Goal: Information Seeking & Learning: Learn about a topic

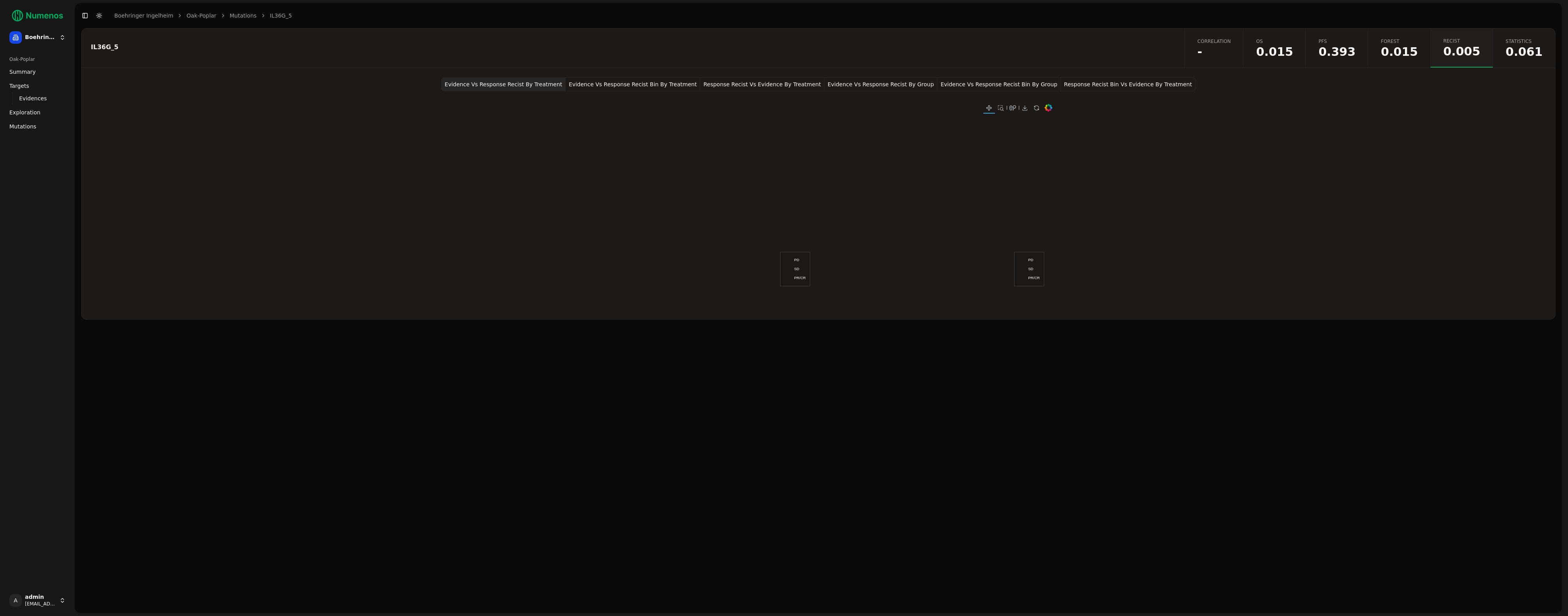
click at [26, 123] on span "Mutations" at bounding box center [23, 126] width 27 height 8
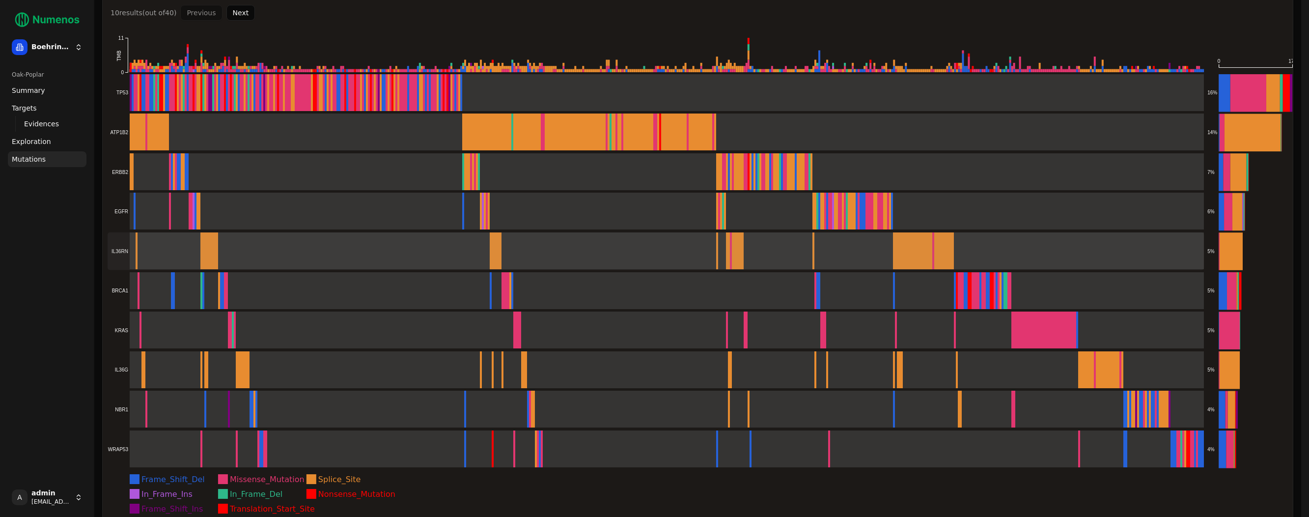
scroll to position [81, 0]
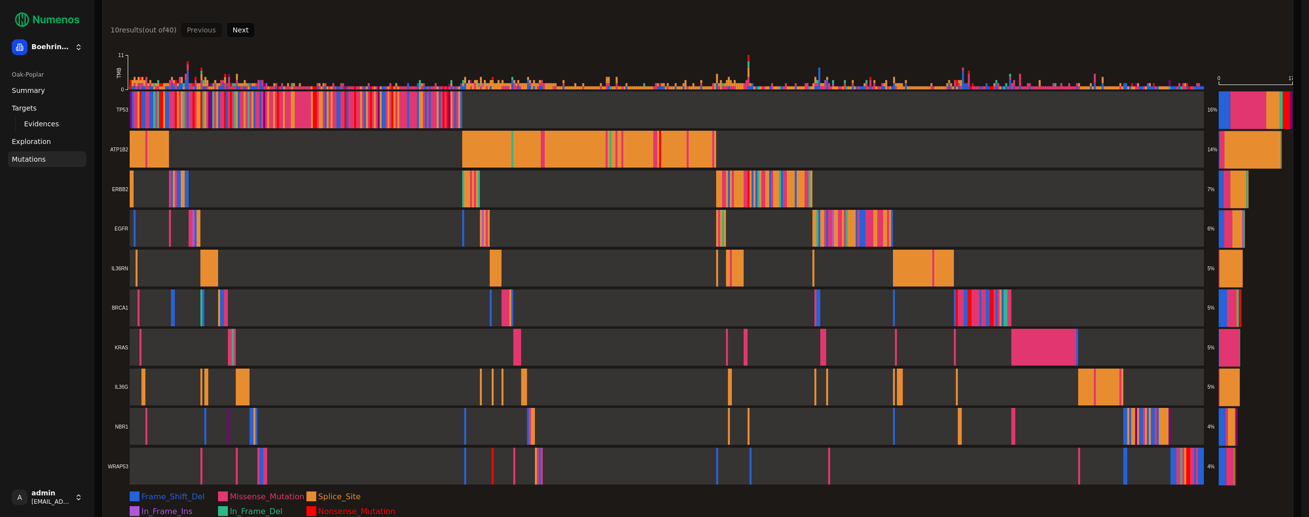
click at [233, 29] on button "Next" at bounding box center [240, 30] width 29 height 16
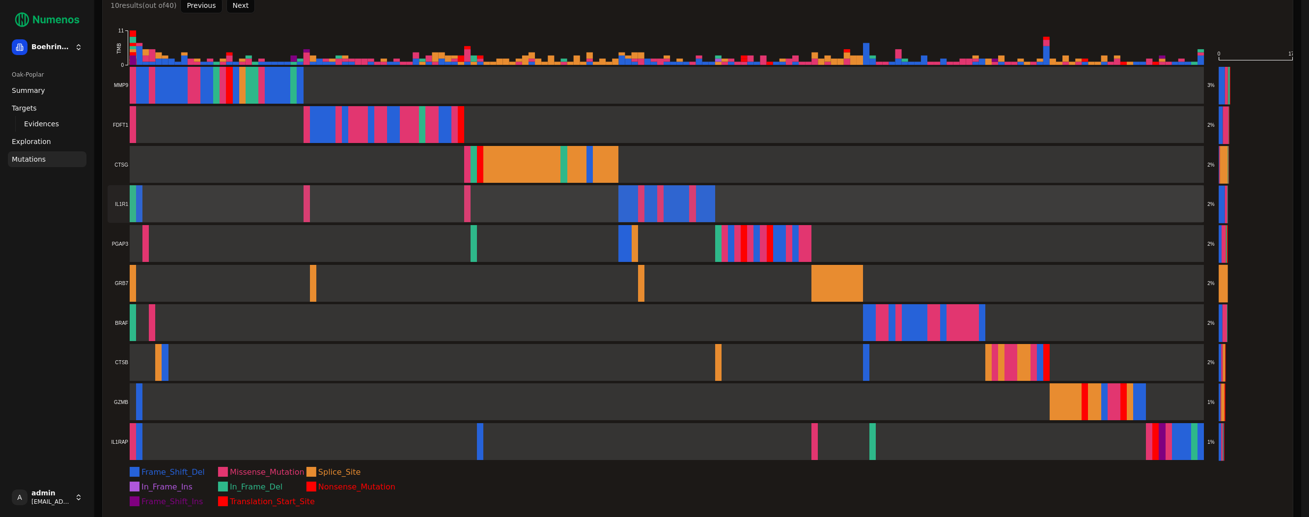
scroll to position [111, 0]
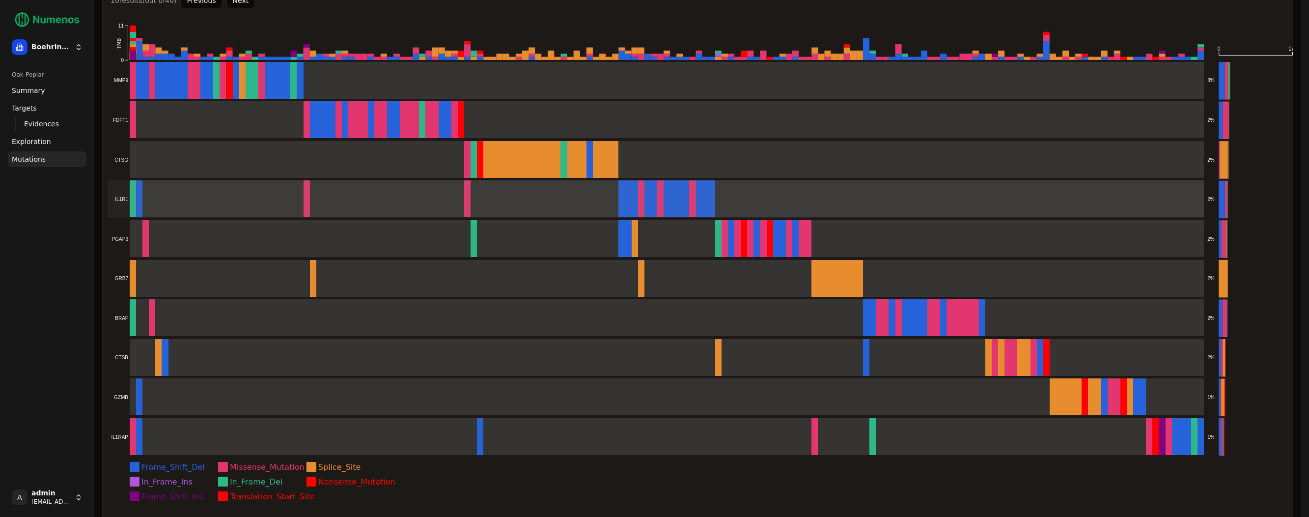
click at [210, 216] on rect at bounding box center [656, 199] width 1097 height 38
click at [210, 208] on rect at bounding box center [656, 199] width 1097 height 38
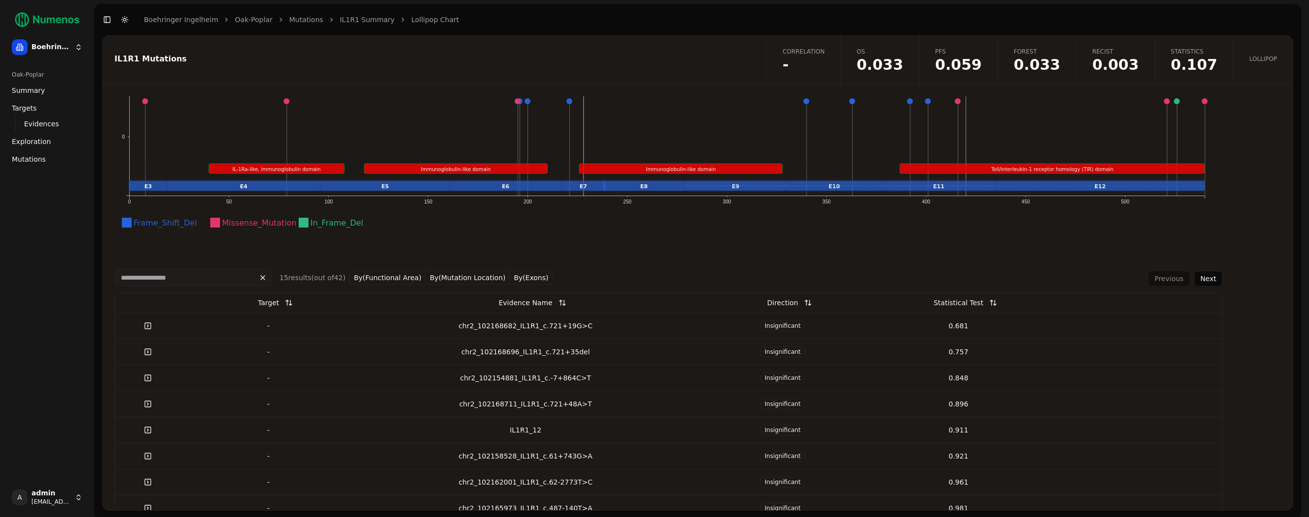
scroll to position [154, 0]
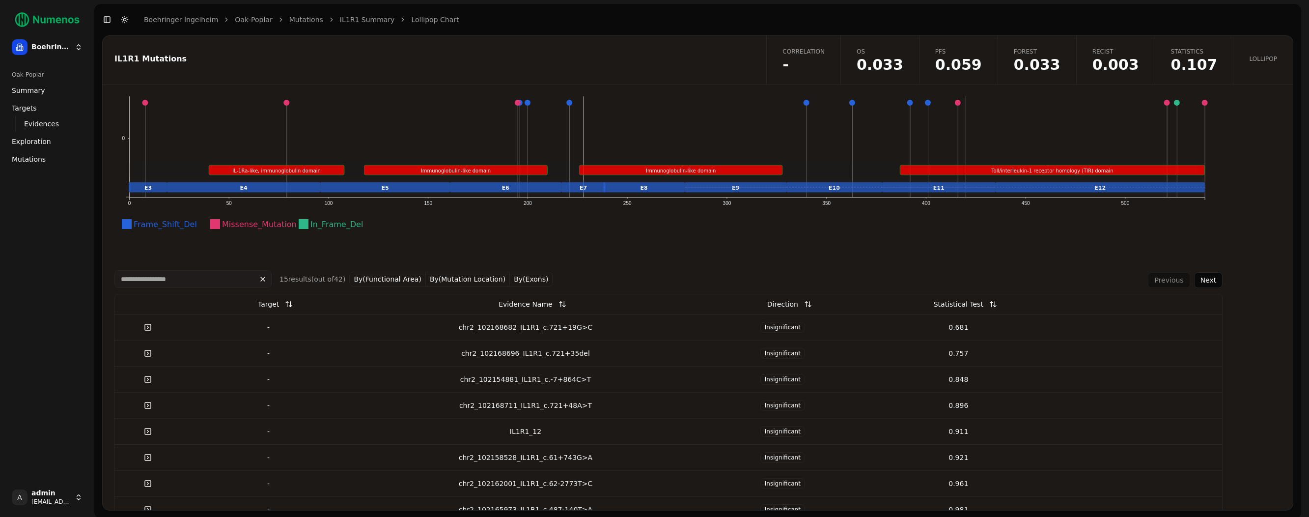
click at [962, 305] on div "Statistical Test" at bounding box center [959, 304] width 50 height 18
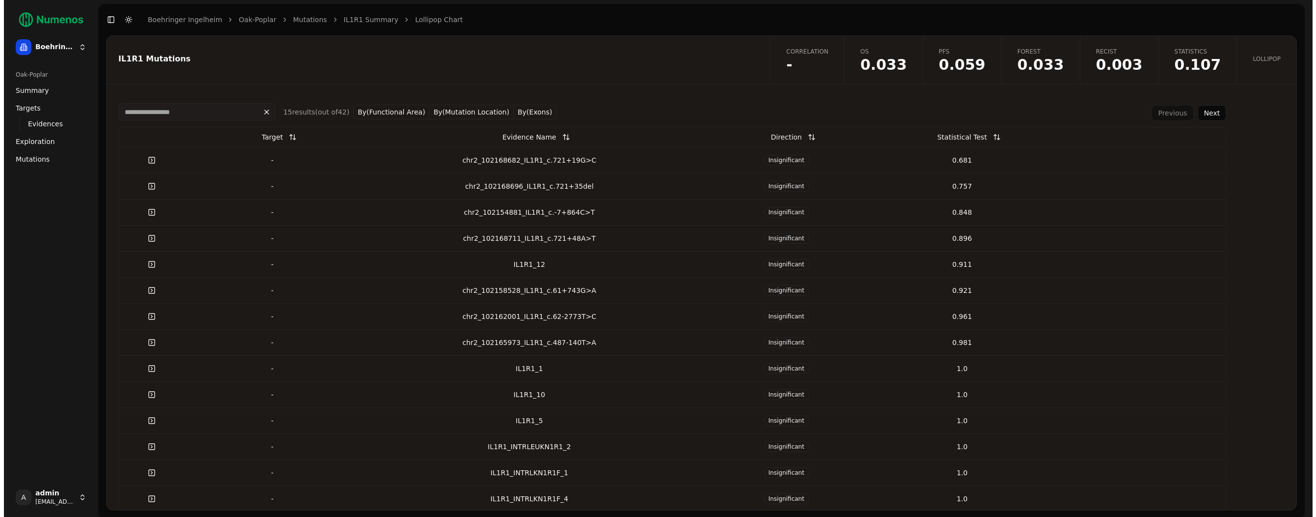
scroll to position [328, 0]
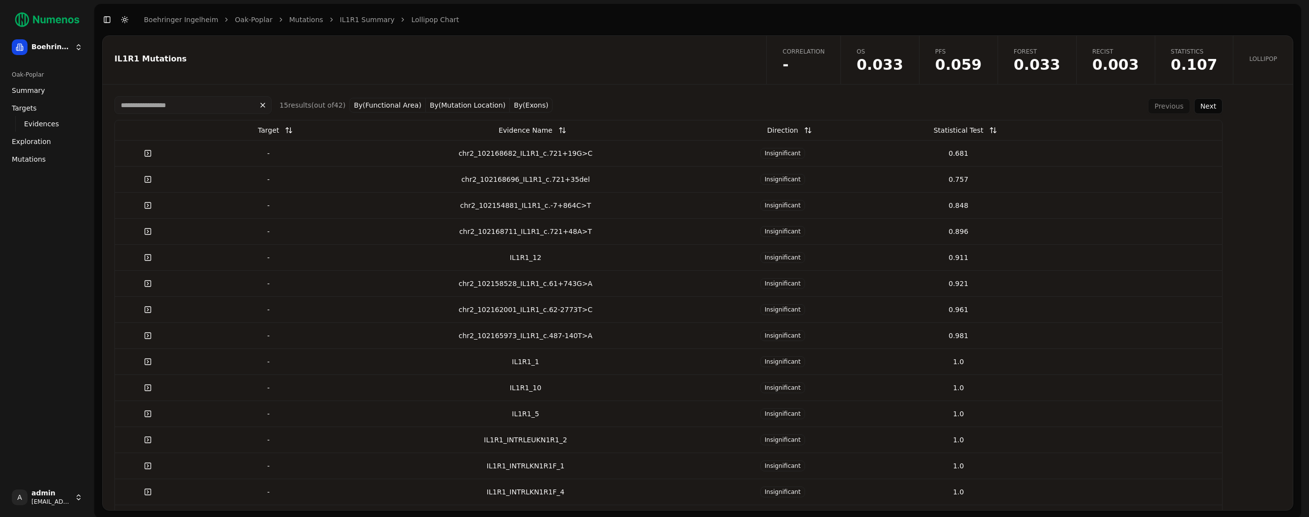
click at [541, 441] on div "IL1R1_INTRLEUKN1R1_2" at bounding box center [526, 440] width 331 height 10
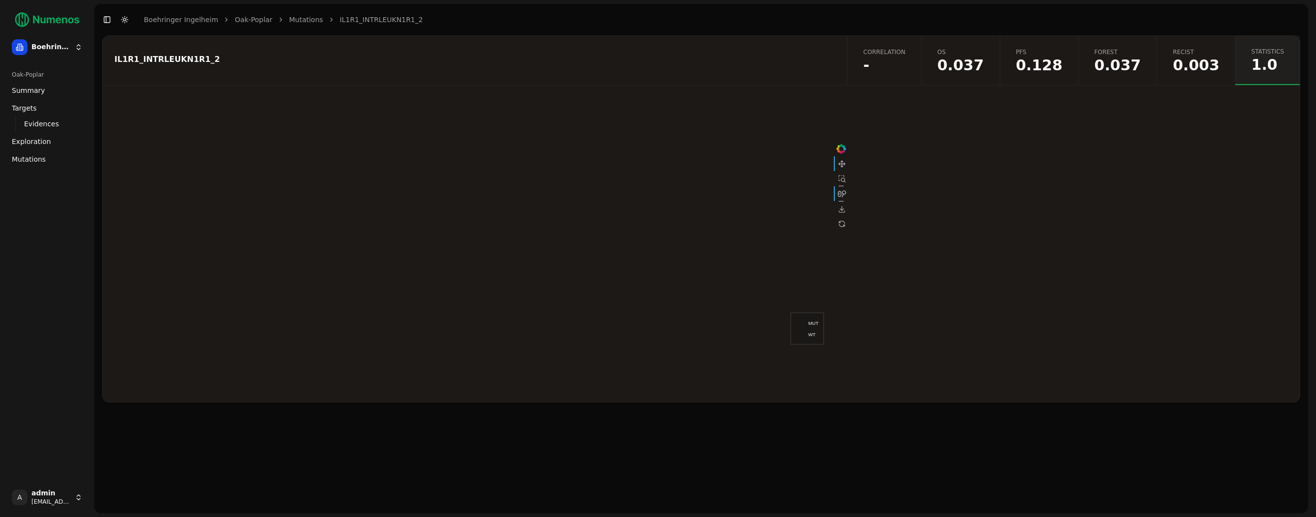
click at [1183, 67] on span "0.003" at bounding box center [1196, 65] width 47 height 15
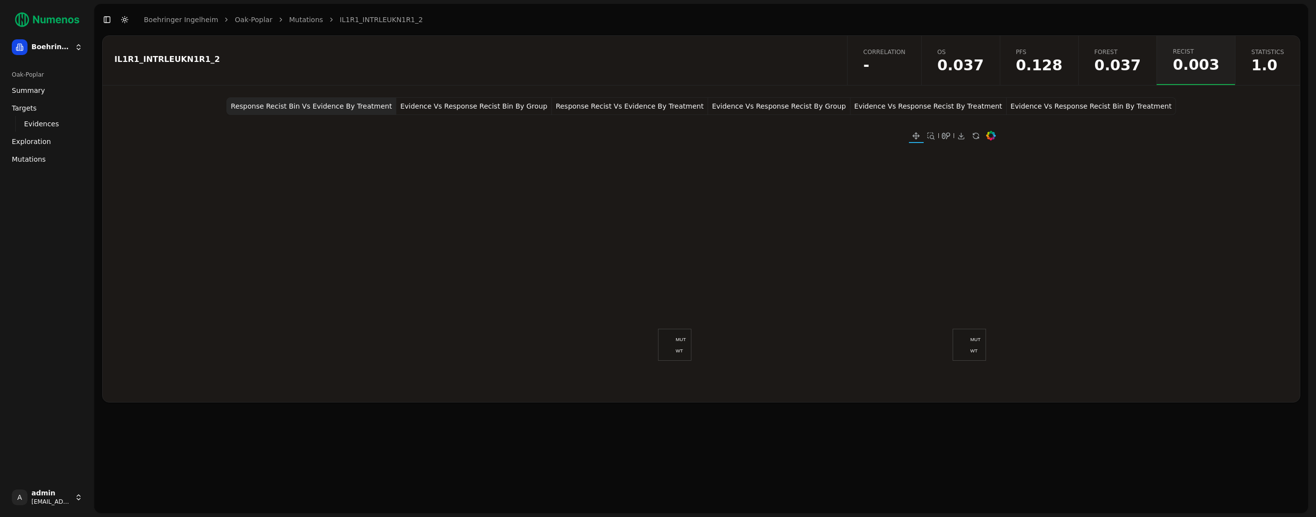
click at [513, 98] on button "Evidence Vs Response Recist Bin By Group" at bounding box center [473, 106] width 155 height 18
click at [606, 103] on button "Response Recist Vs Evidence By Treatment" at bounding box center [630, 106] width 156 height 18
click at [499, 107] on button "Evidence Vs Response Recist Bin By Group" at bounding box center [473, 106] width 155 height 18
click at [375, 108] on button "Response Recist Bin Vs Evidence By Treatment" at bounding box center [311, 106] width 170 height 18
click at [616, 121] on div at bounding box center [701, 258] width 613 height 287
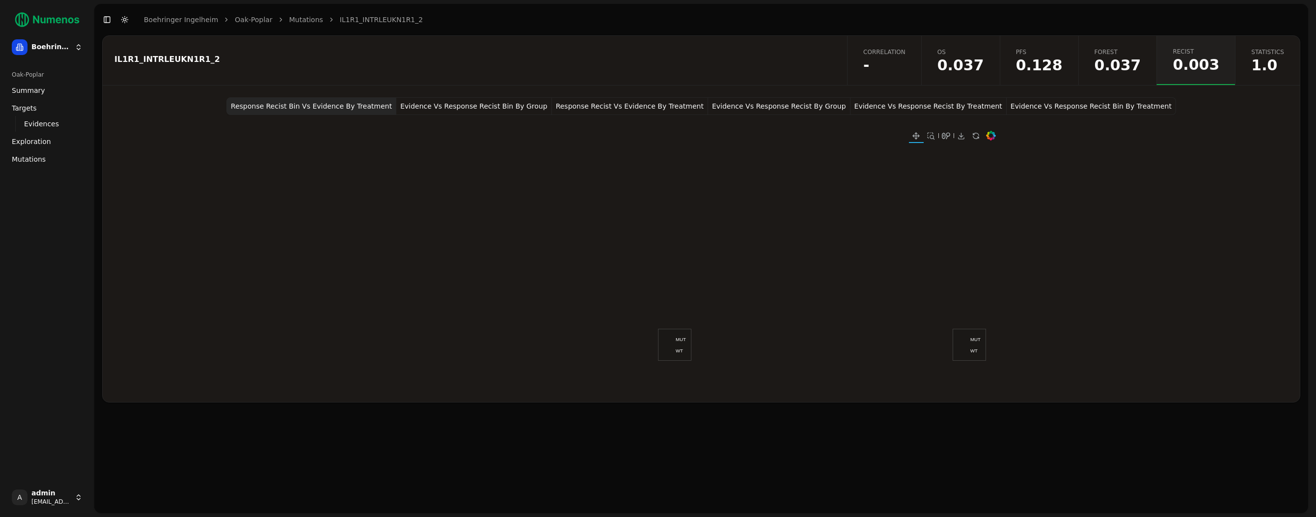
click at [660, 108] on button "Response Recist Vs Evidence By Treatment" at bounding box center [630, 106] width 156 height 18
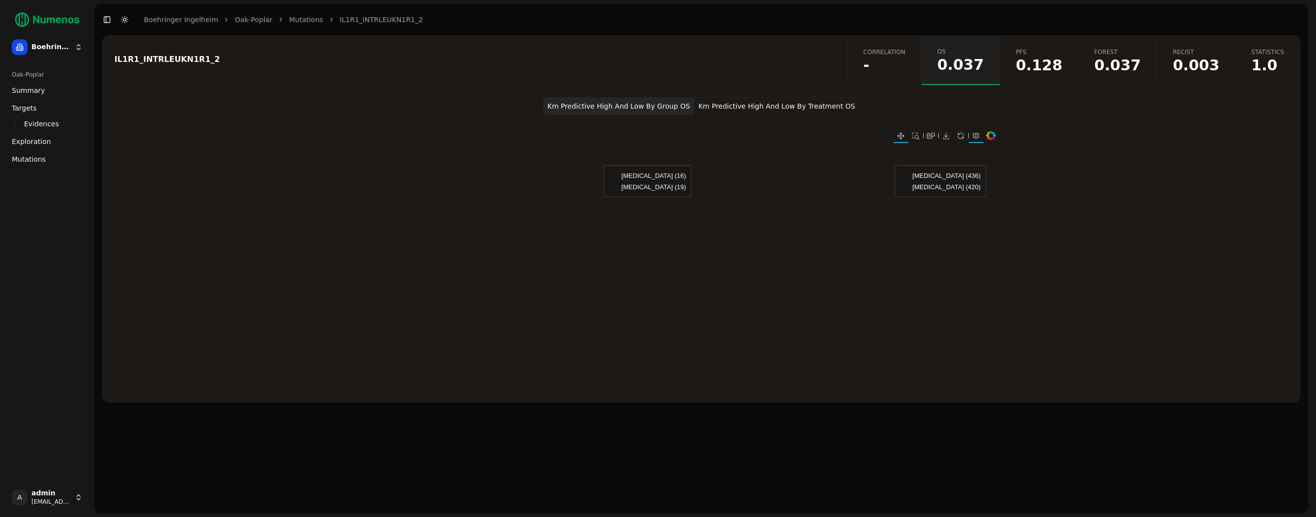
click at [808, 103] on button "Km Predictive High And Low By Treatment OS" at bounding box center [776, 106] width 165 height 18
click at [905, 68] on span "-" at bounding box center [884, 65] width 42 height 15
click at [905, 69] on span "-" at bounding box center [884, 65] width 42 height 15
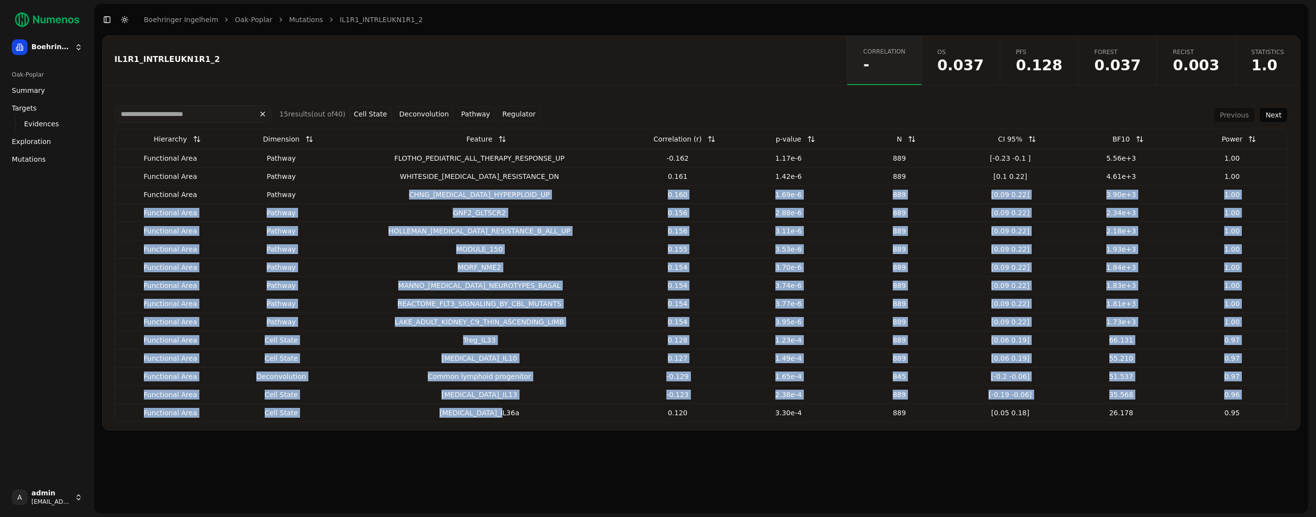
drag, startPoint x: 400, startPoint y: 194, endPoint x: 557, endPoint y: 414, distance: 270.1
click at [557, 413] on tbody "Functional Area pathway FLOTHO_PEDIATRIC_ALL_THERAPY_RESPONSE_UP -0.162 1.17e-6…" at bounding box center [701, 285] width 1173 height 273
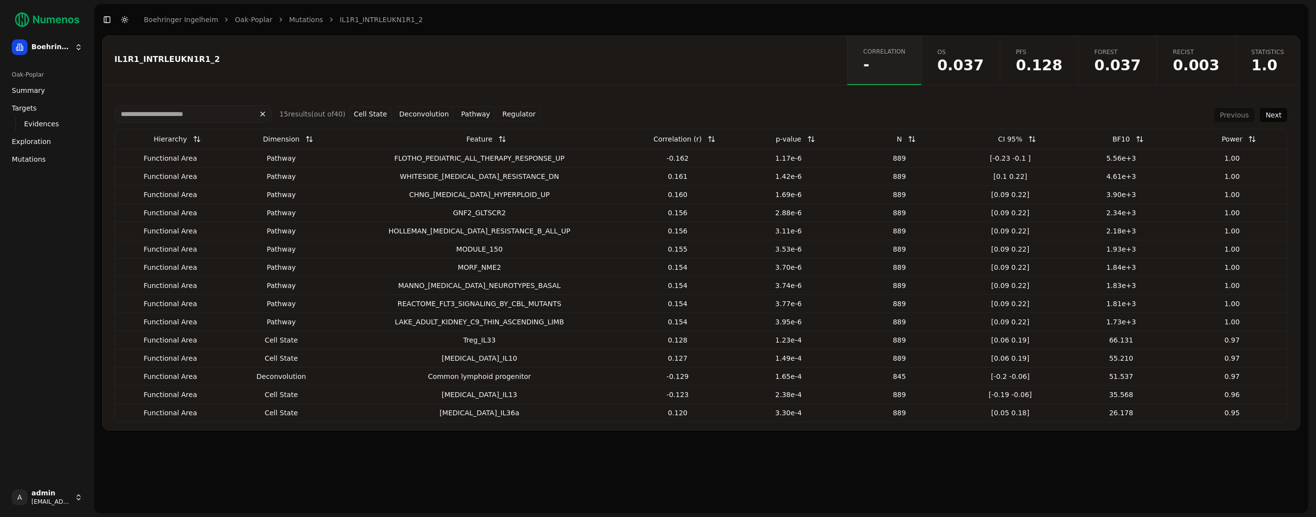
drag, startPoint x: 556, startPoint y: 414, endPoint x: 550, endPoint y: 415, distance: 6.5
click at [556, 415] on div "Macrophage_IL36a" at bounding box center [480, 413] width 278 height 10
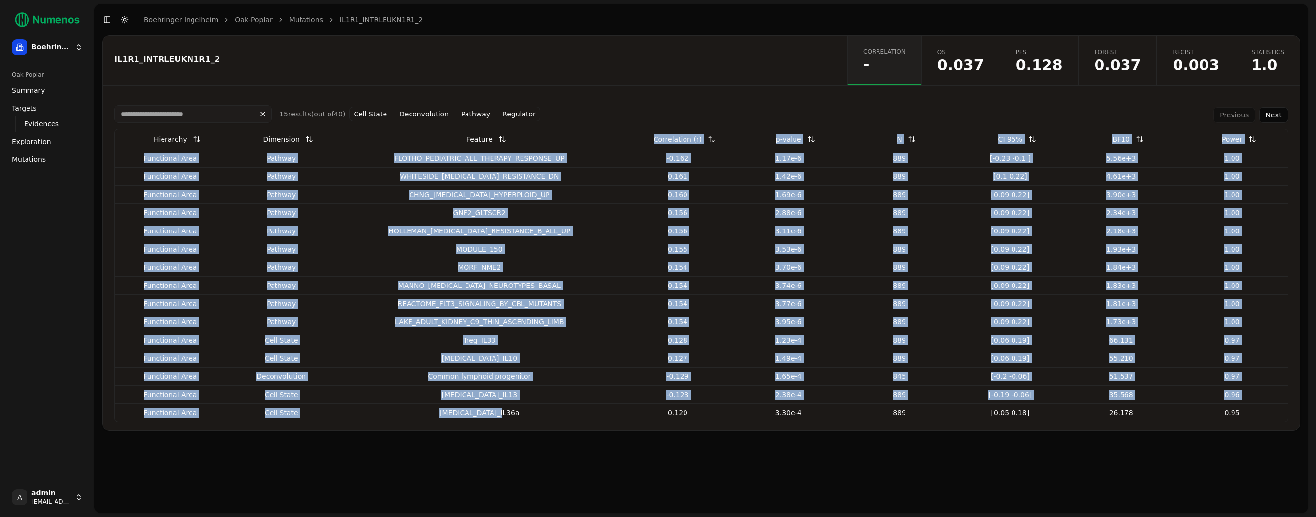
drag, startPoint x: 539, startPoint y: 416, endPoint x: 408, endPoint y: 147, distance: 299.2
click at [408, 147] on table "Hierarchy Dimension Feature Correlation (r) p-value N CI 95% BF10 Power Functio…" at bounding box center [701, 275] width 1173 height 292
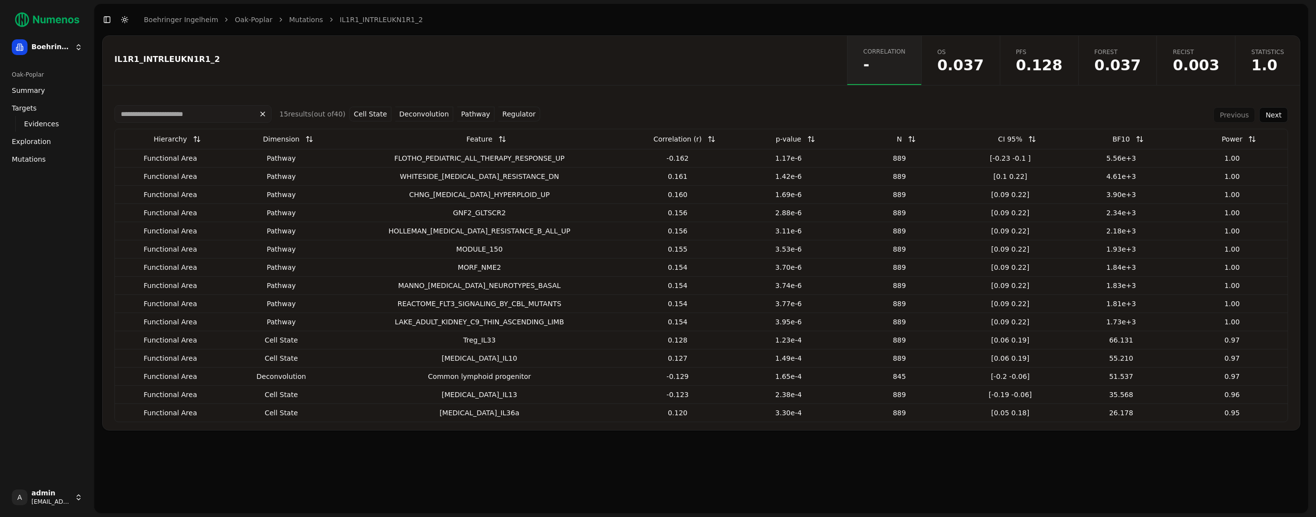
click at [402, 180] on div "WHITESIDE_CISPLATIN_RESISTANCE_DN" at bounding box center [480, 176] width 278 height 10
click at [376, 109] on button "Cell State" at bounding box center [370, 114] width 42 height 15
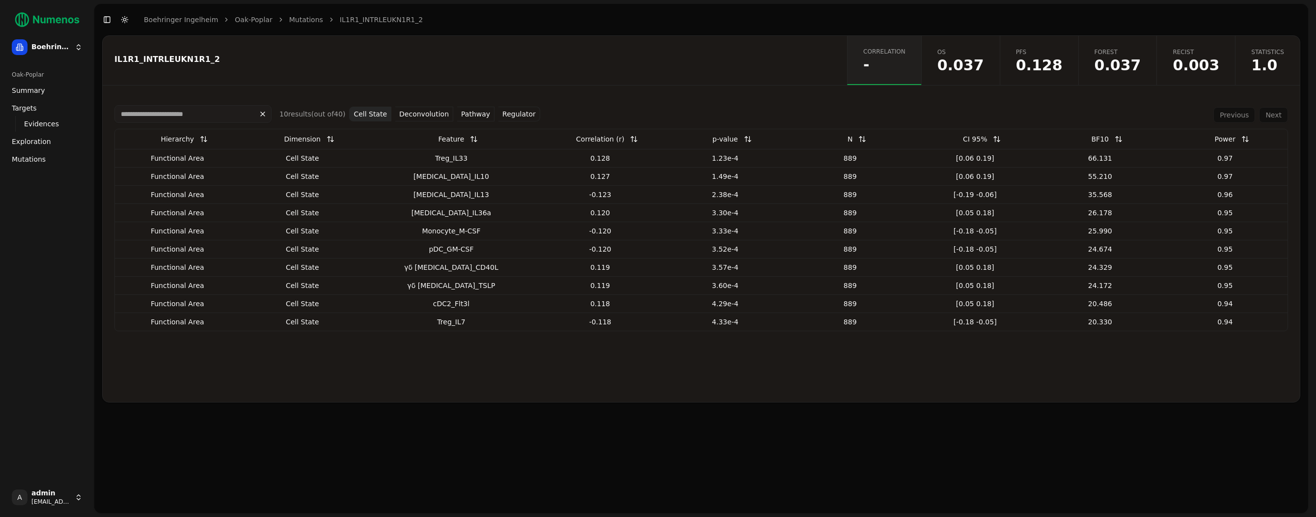
click at [50, 160] on link "Mutations" at bounding box center [47, 159] width 79 height 16
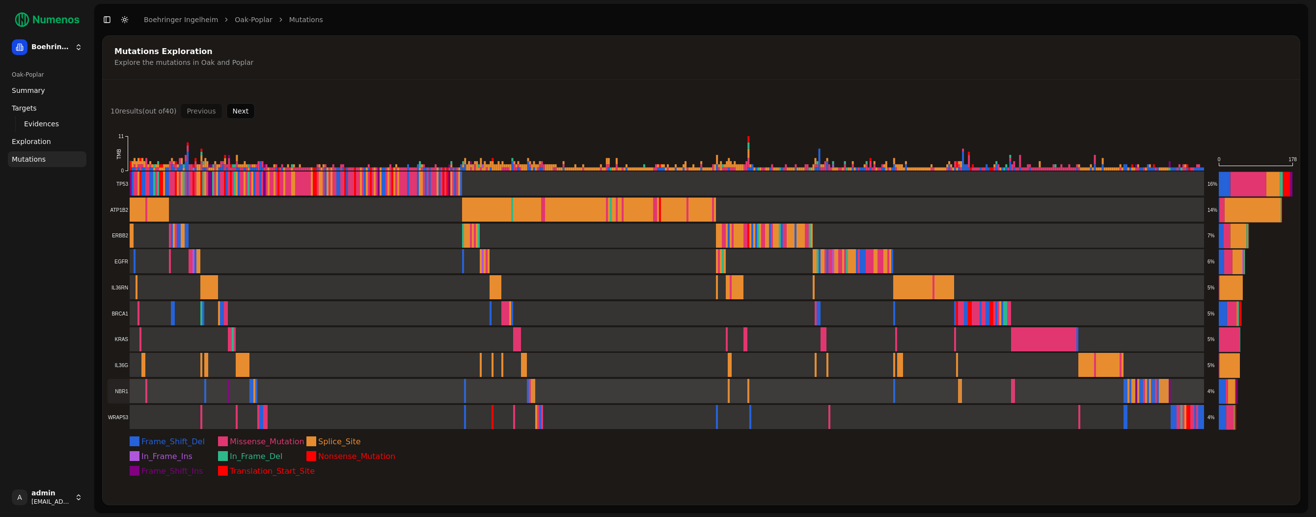
click at [151, 386] on rect at bounding box center [656, 391] width 1097 height 25
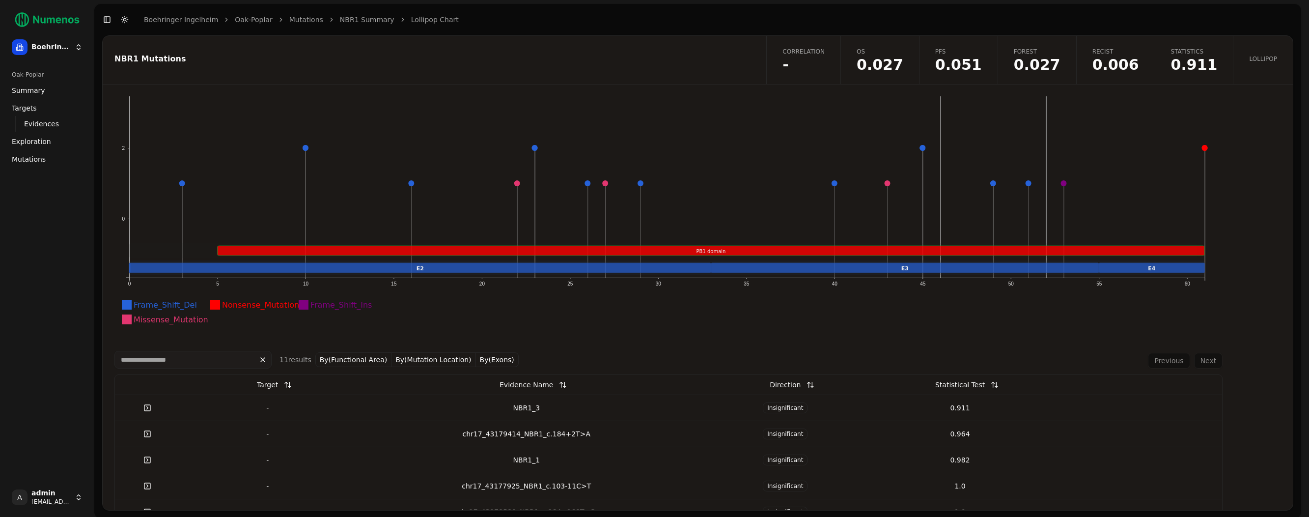
scroll to position [79, 0]
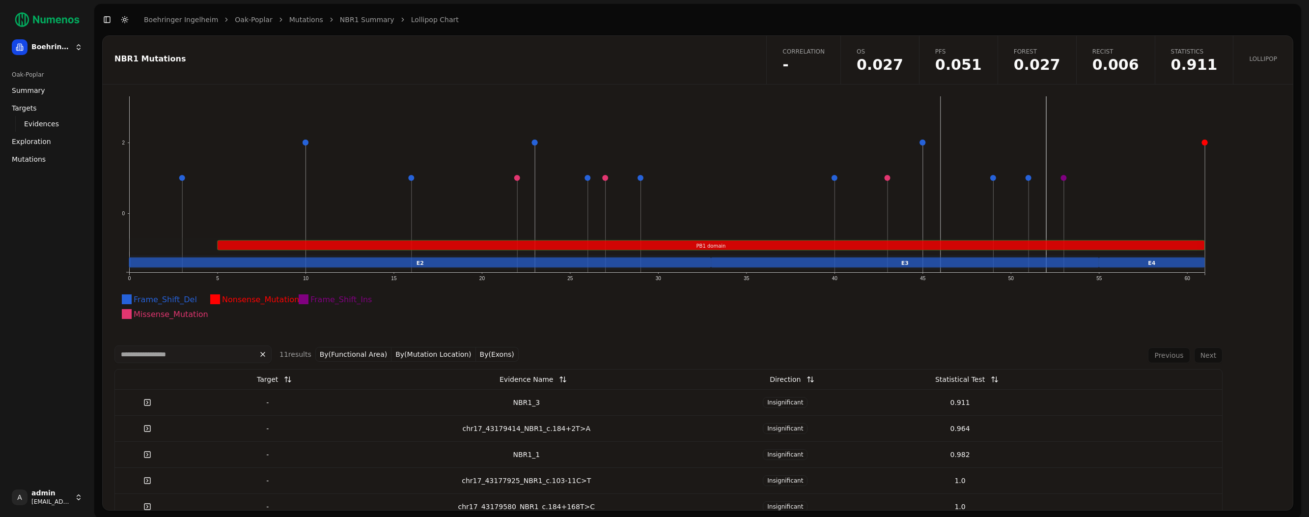
click at [1186, 62] on span "0.911" at bounding box center [1194, 64] width 47 height 15
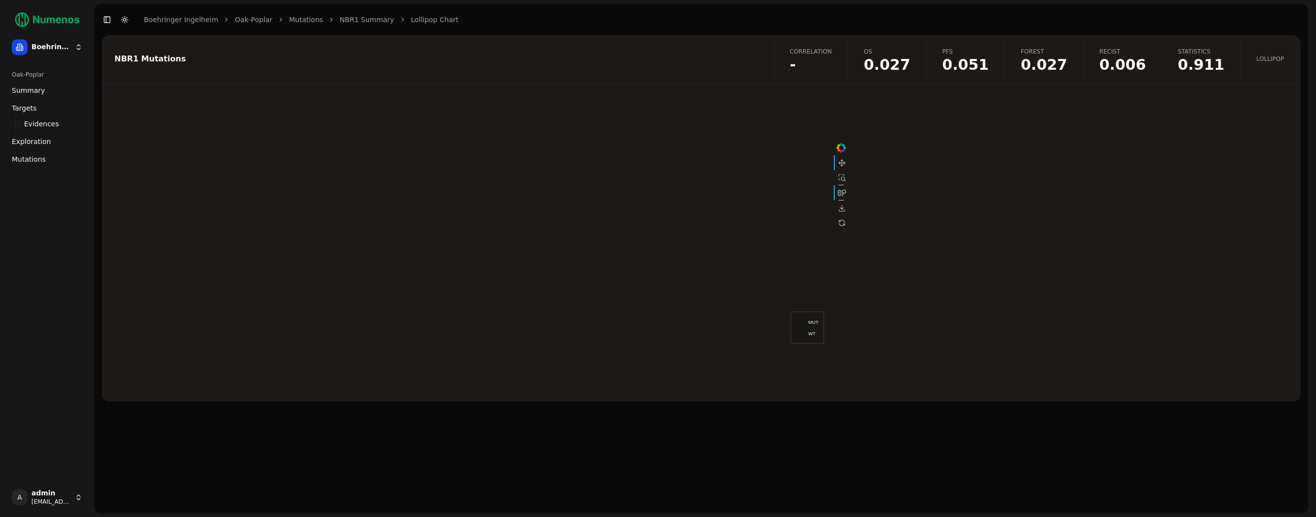
click at [1145, 67] on span "0.006" at bounding box center [1123, 64] width 47 height 15
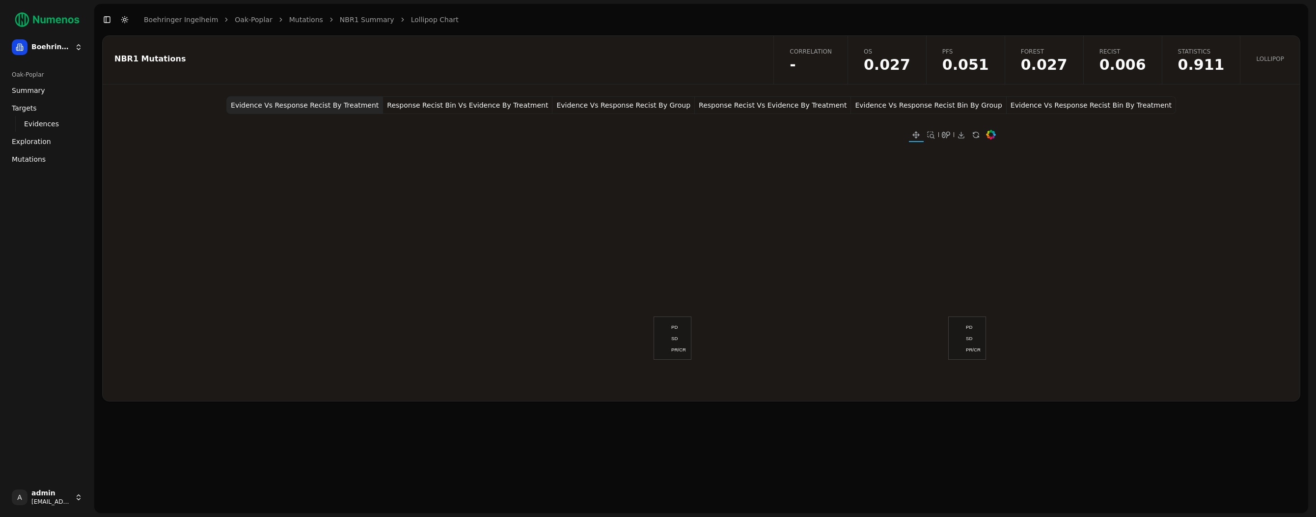
click at [942, 108] on button "Evidence Vs Response Recist Bin By Group" at bounding box center [928, 105] width 155 height 18
click at [831, 108] on button "Response Recist Vs Evidence By Treatment" at bounding box center [773, 105] width 156 height 18
click at [654, 104] on button "Evidence Vs Response Recist By Group" at bounding box center [624, 105] width 142 height 18
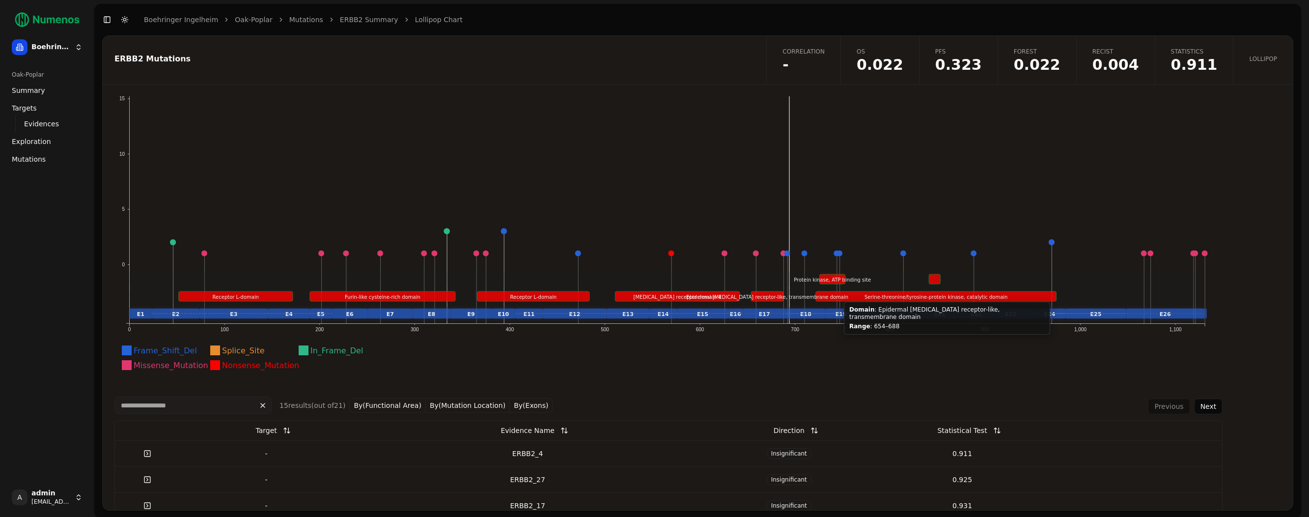
scroll to position [30, 0]
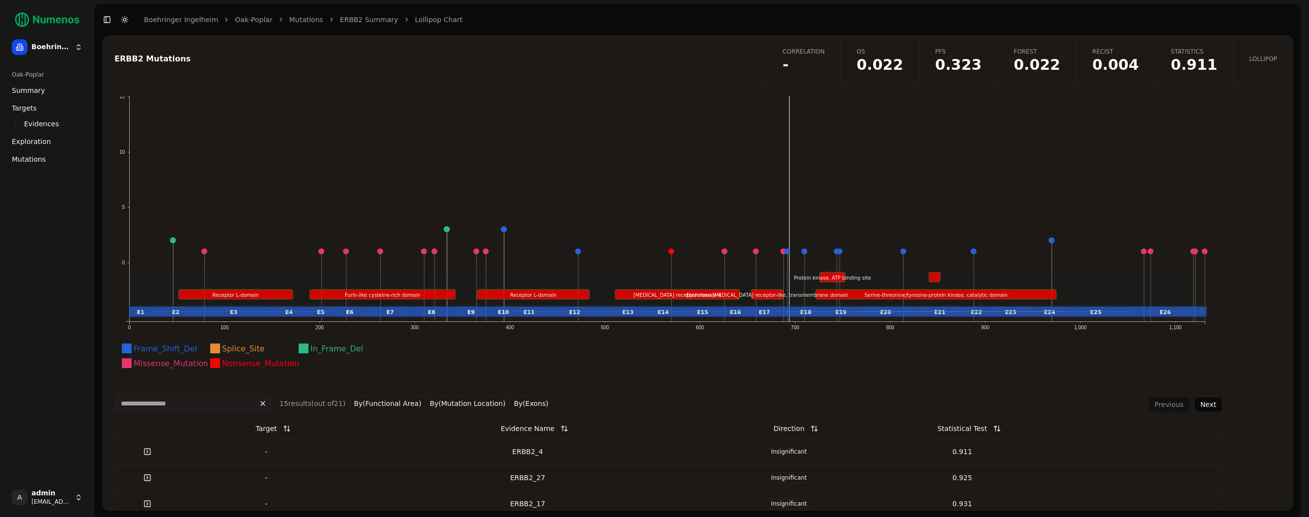
click at [526, 404] on button "By(Exons)" at bounding box center [531, 403] width 43 height 15
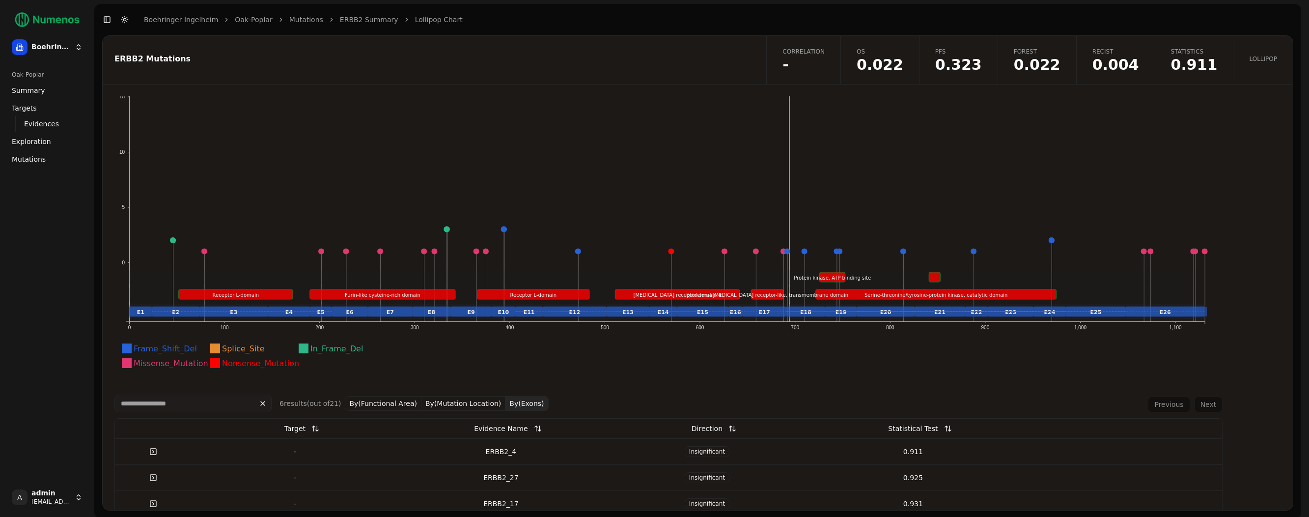
click at [459, 403] on button "By(Mutation Location)" at bounding box center [463, 403] width 84 height 15
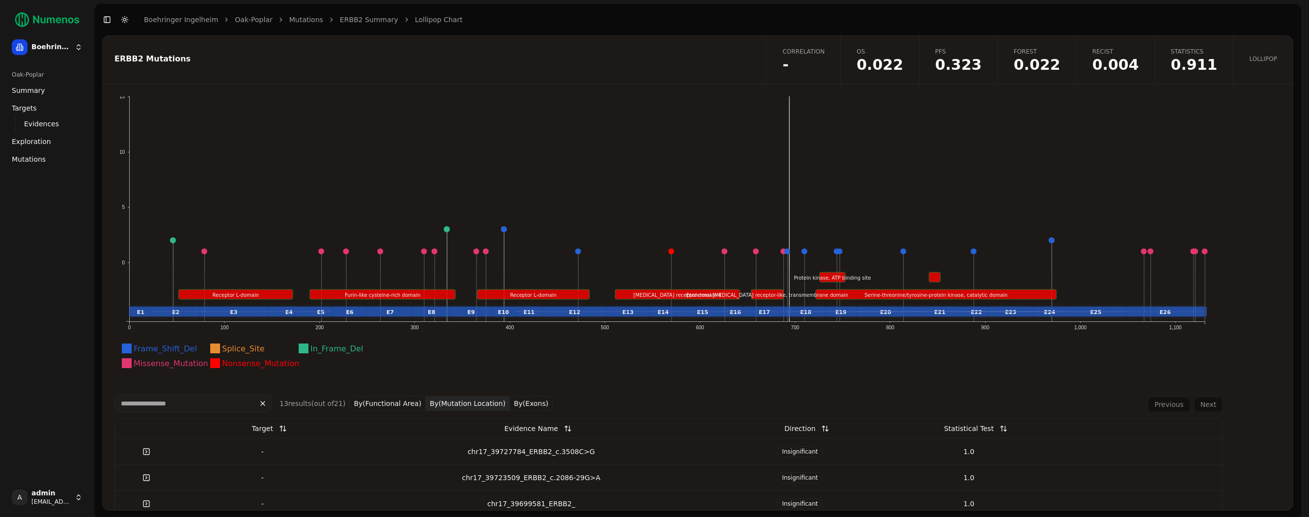
click at [377, 405] on button "By(Functional Area)" at bounding box center [387, 403] width 77 height 15
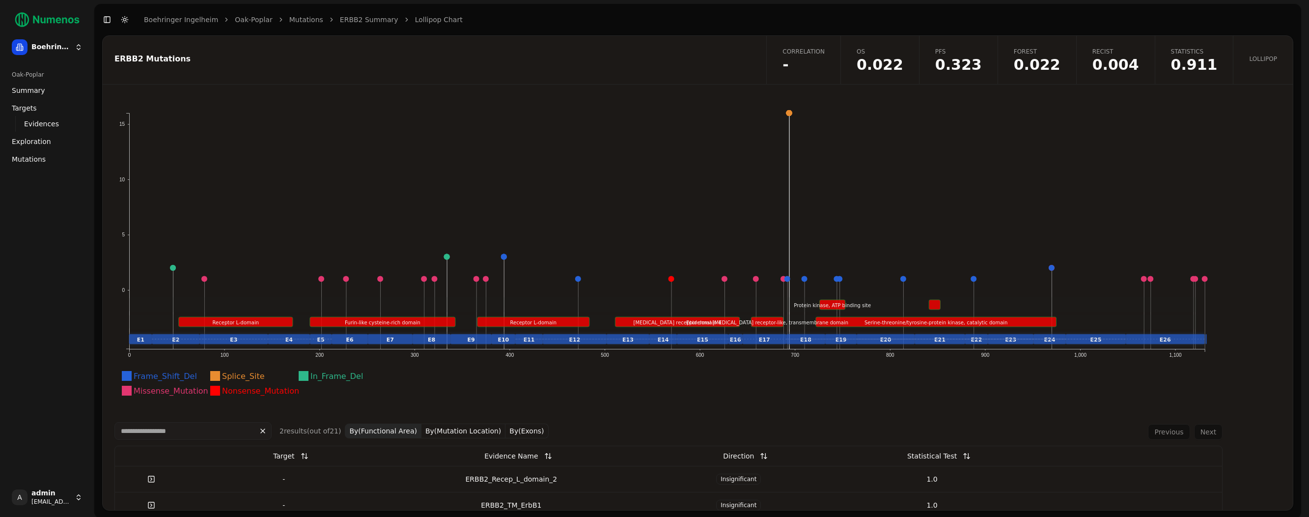
scroll to position [0, 0]
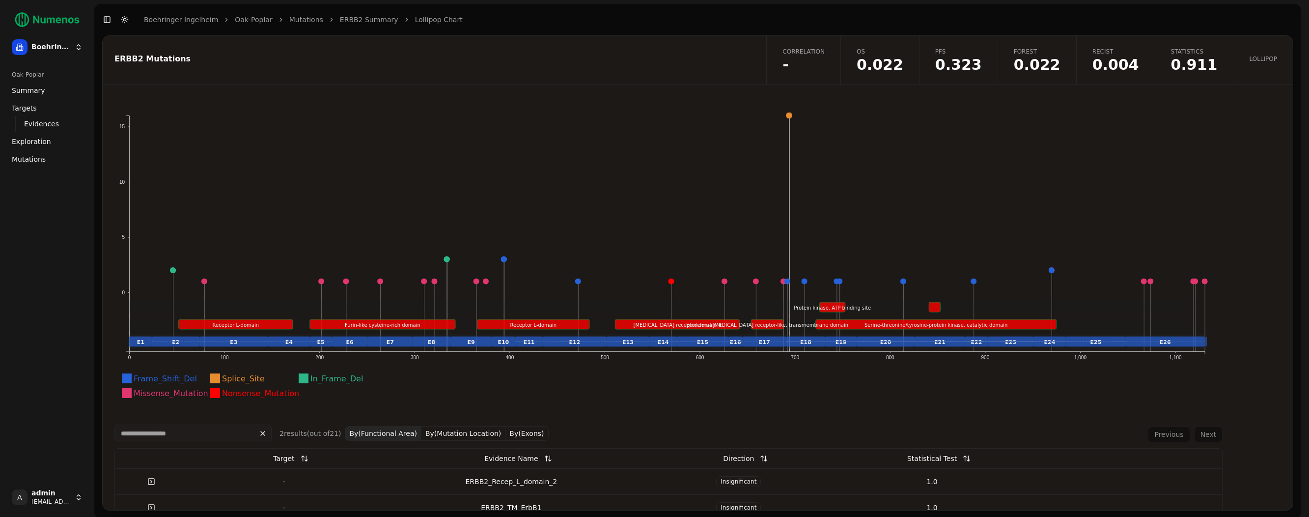
click at [801, 79] on link "Correlation -" at bounding box center [803, 60] width 74 height 48
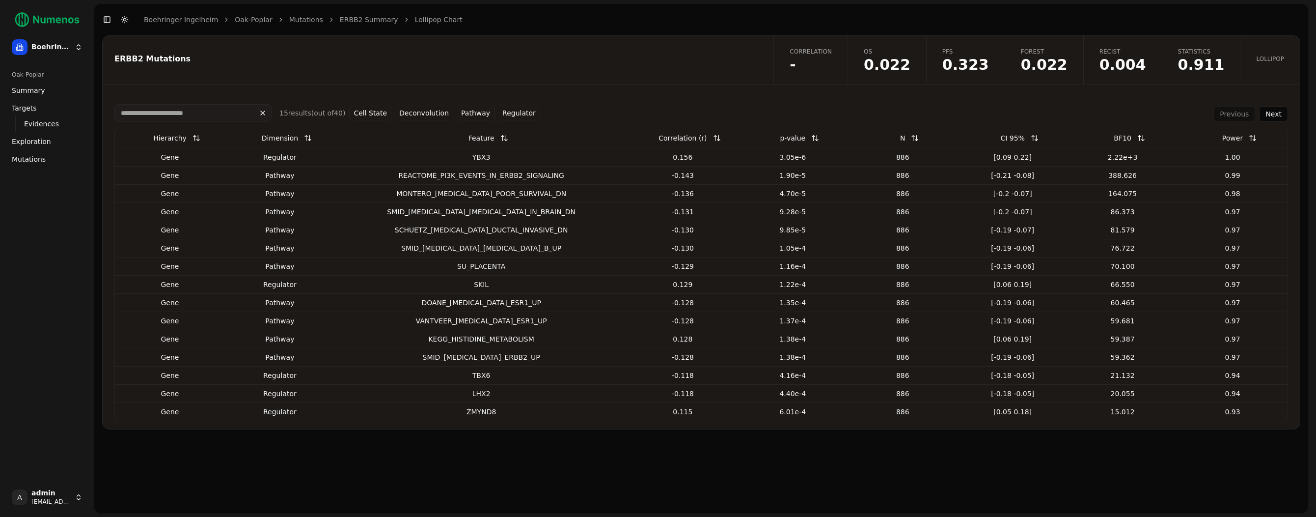
click at [371, 115] on button "Cell State" at bounding box center [370, 113] width 42 height 15
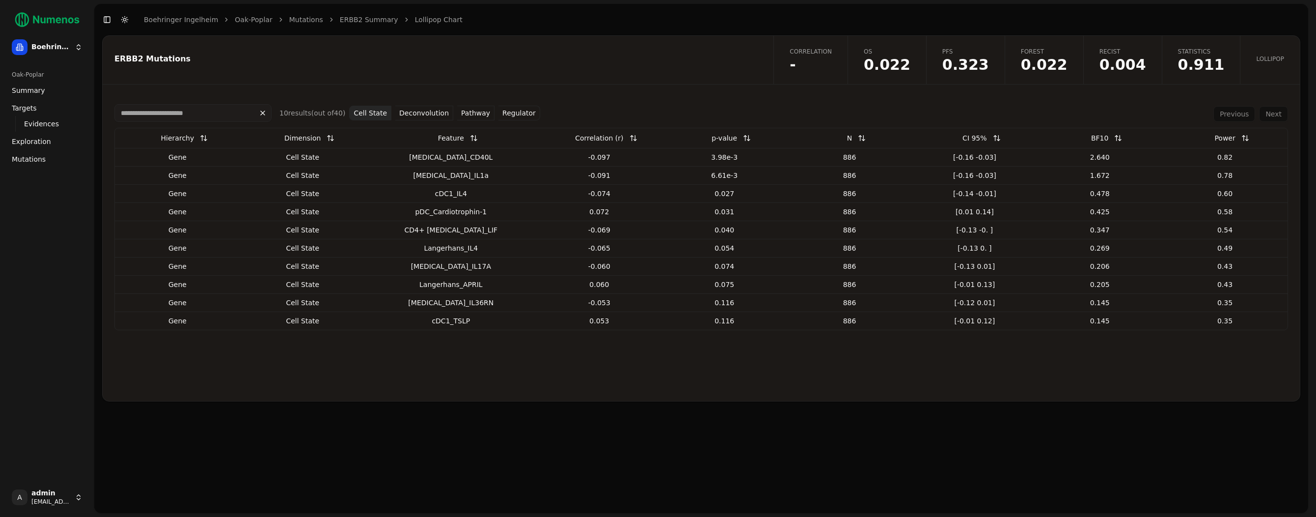
click at [440, 162] on td "Mast cell_CD40L" at bounding box center [450, 157] width 171 height 18
drag, startPoint x: 420, startPoint y: 120, endPoint x: 425, endPoint y: 117, distance: 5.7
click at [420, 120] on div "10 result s (out of 40 ) Cell State Deconvolution Pathway Regulator" at bounding box center [327, 113] width 426 height 18
click at [425, 116] on button "Deconvolution" at bounding box center [424, 113] width 58 height 15
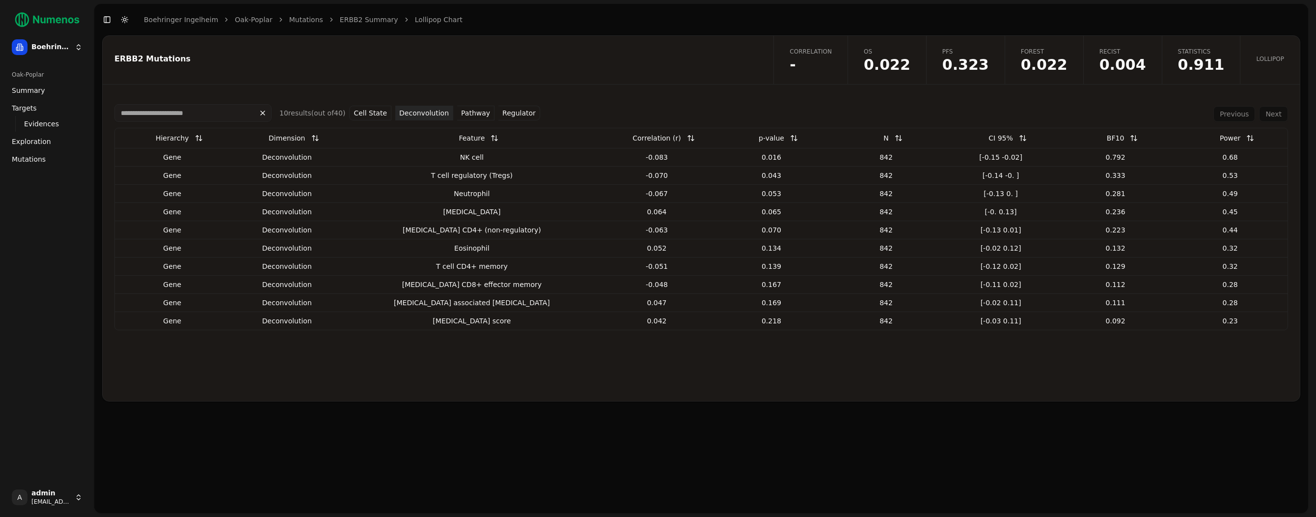
click at [480, 111] on button "Pathway" at bounding box center [475, 113] width 37 height 15
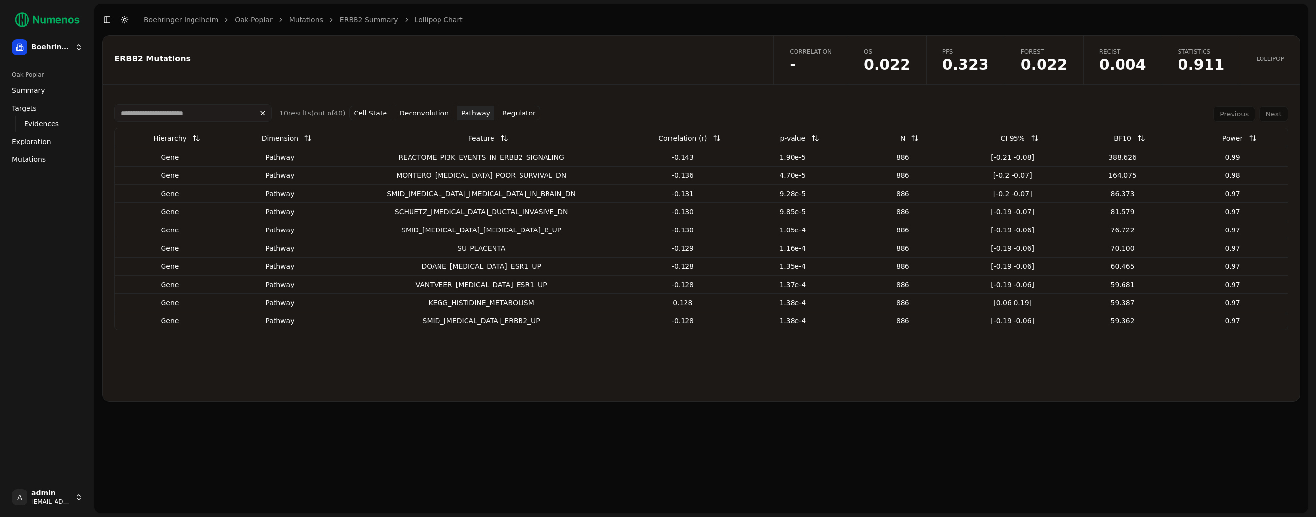
click at [436, 158] on div "REACTOME_PI3K_EVENTS_IN_ERBB2_SIGNALING" at bounding box center [481, 157] width 285 height 10
click at [45, 159] on link "Mutations" at bounding box center [47, 159] width 79 height 16
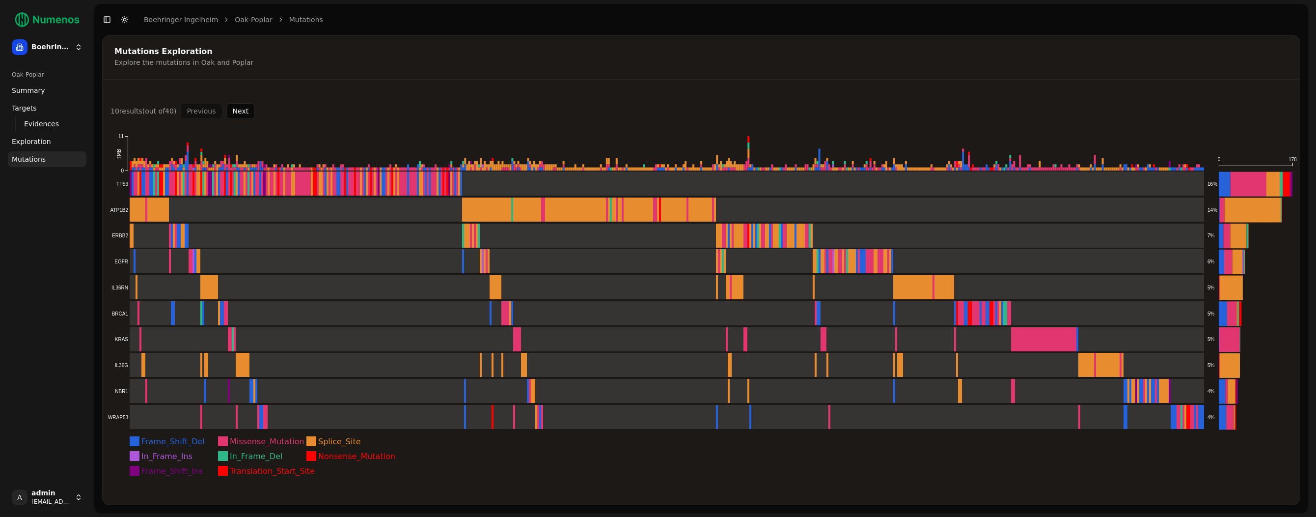
click at [45, 159] on link "Mutations" at bounding box center [47, 159] width 79 height 16
click at [629, 204] on rect at bounding box center [656, 209] width 1097 height 25
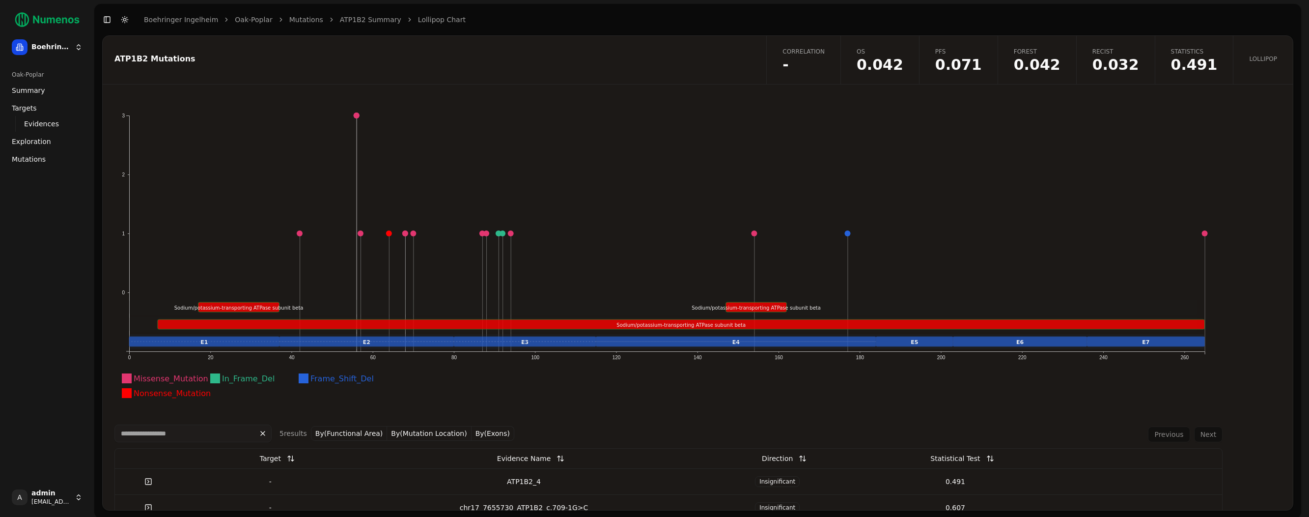
click at [840, 56] on link "Correlation -" at bounding box center [803, 60] width 74 height 48
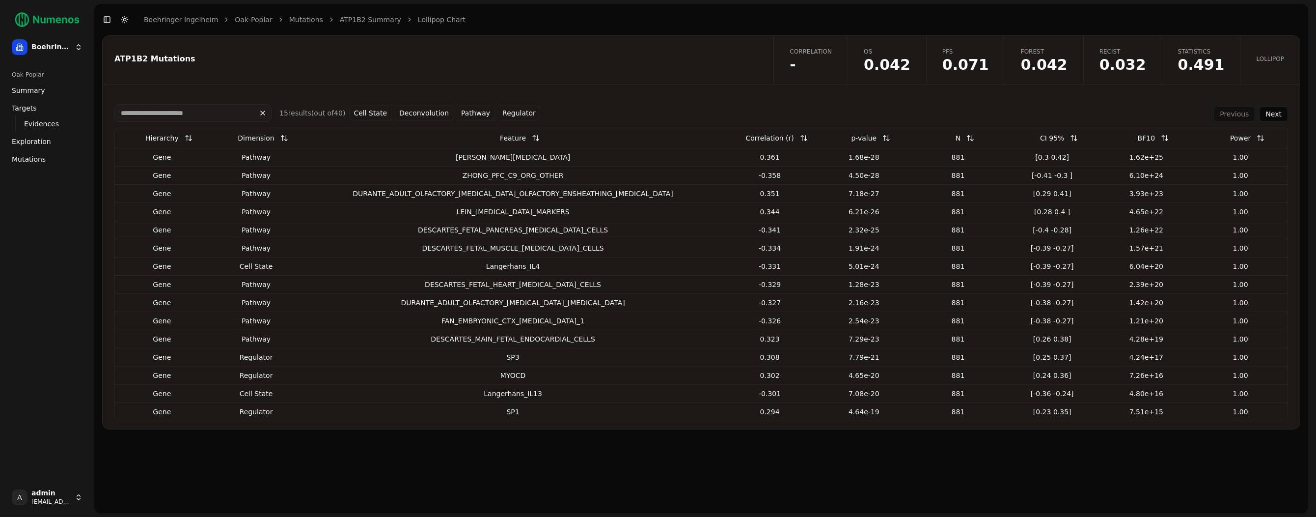
click at [287, 157] on div "pathway" at bounding box center [256, 157] width 86 height 10
drag, startPoint x: 363, startPoint y: 102, endPoint x: 368, endPoint y: 107, distance: 6.9
click at [363, 103] on div "15 result s (out of 40 ) Cell State Deconvolution Pathway Regulator Previous Ne…" at bounding box center [701, 262] width 1197 height 333
click at [368, 107] on button "Cell State" at bounding box center [370, 113] width 42 height 15
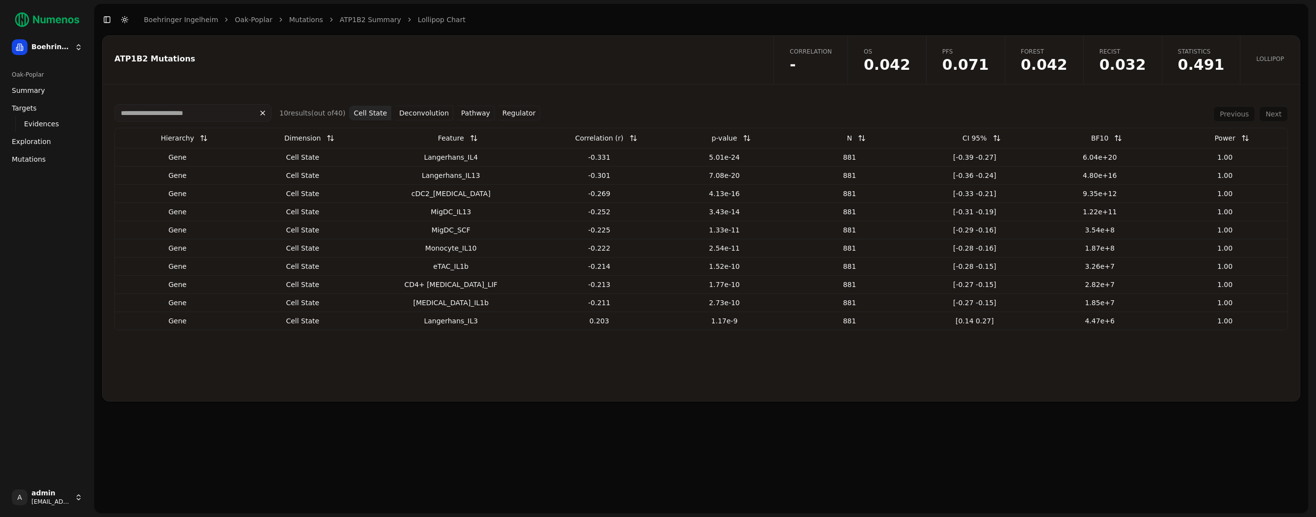
click at [31, 111] on span "Targets" at bounding box center [24, 108] width 25 height 10
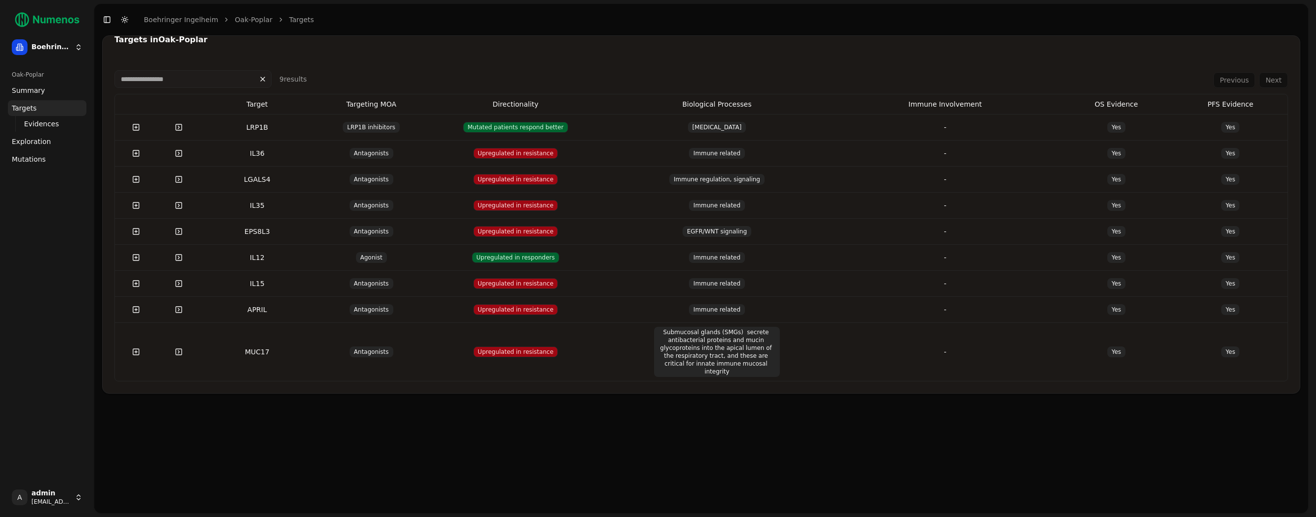
click at [35, 137] on span "Exploration" at bounding box center [31, 142] width 39 height 10
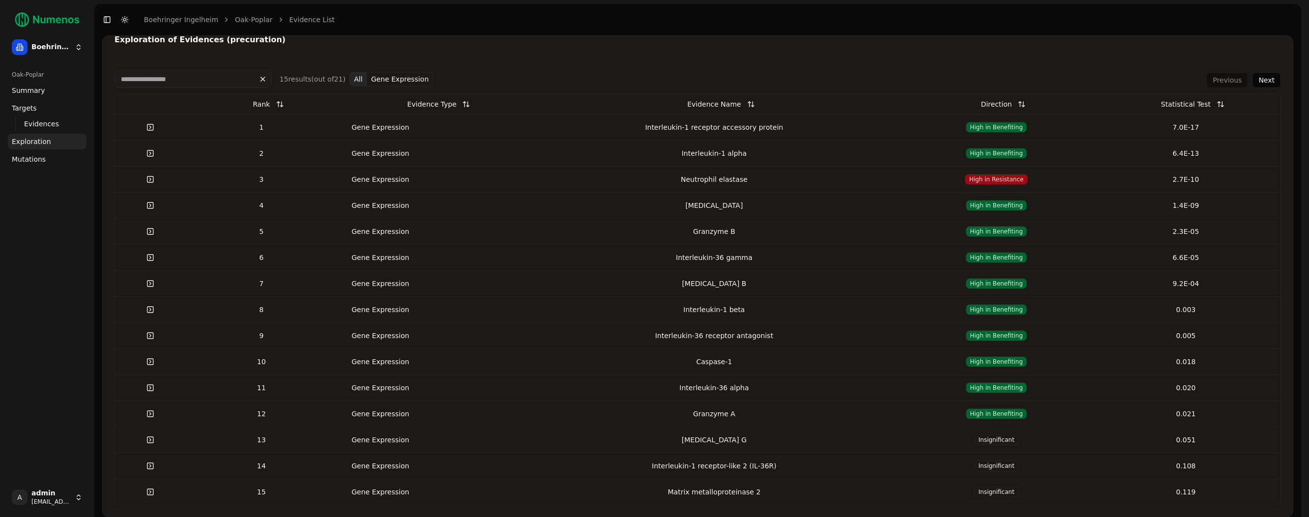
click at [31, 156] on span "Mutations" at bounding box center [29, 159] width 34 height 10
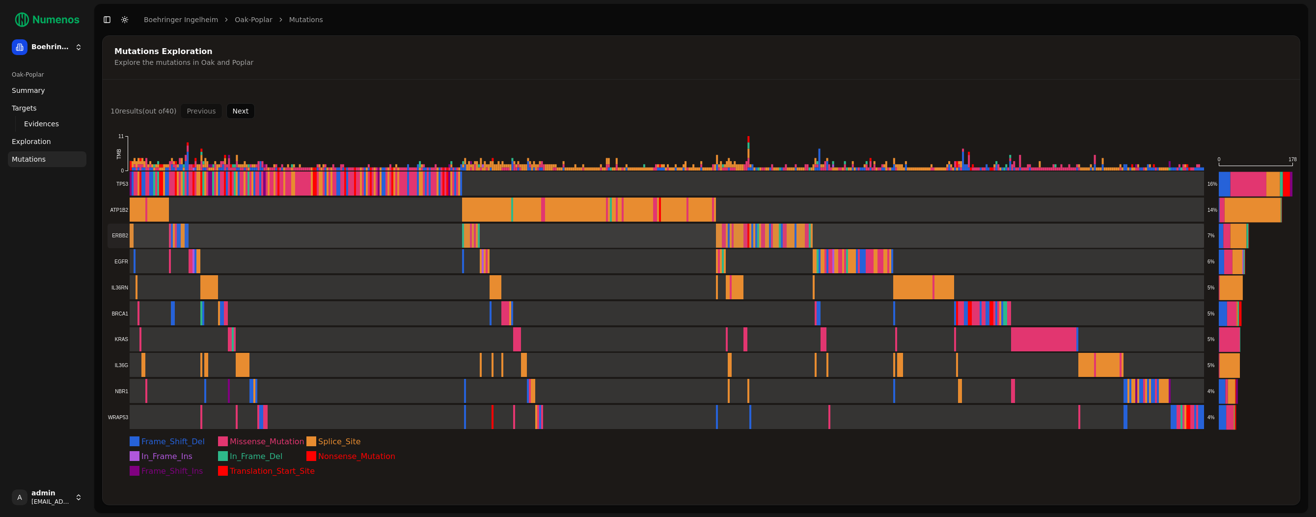
click at [119, 229] on rect at bounding box center [656, 235] width 1097 height 25
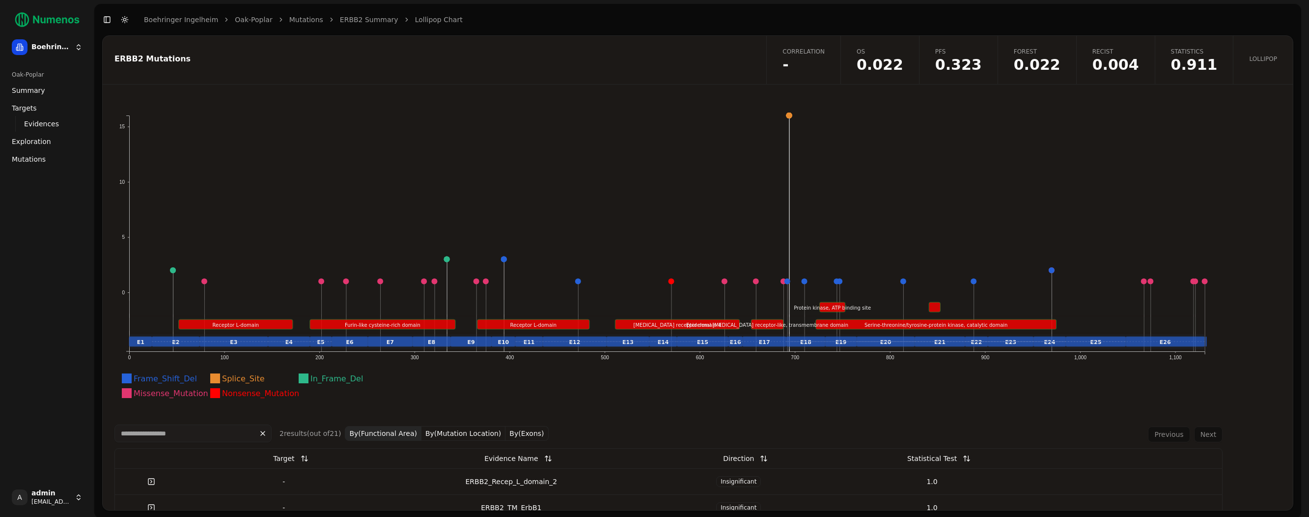
click at [44, 143] on span "Exploration" at bounding box center [31, 142] width 39 height 10
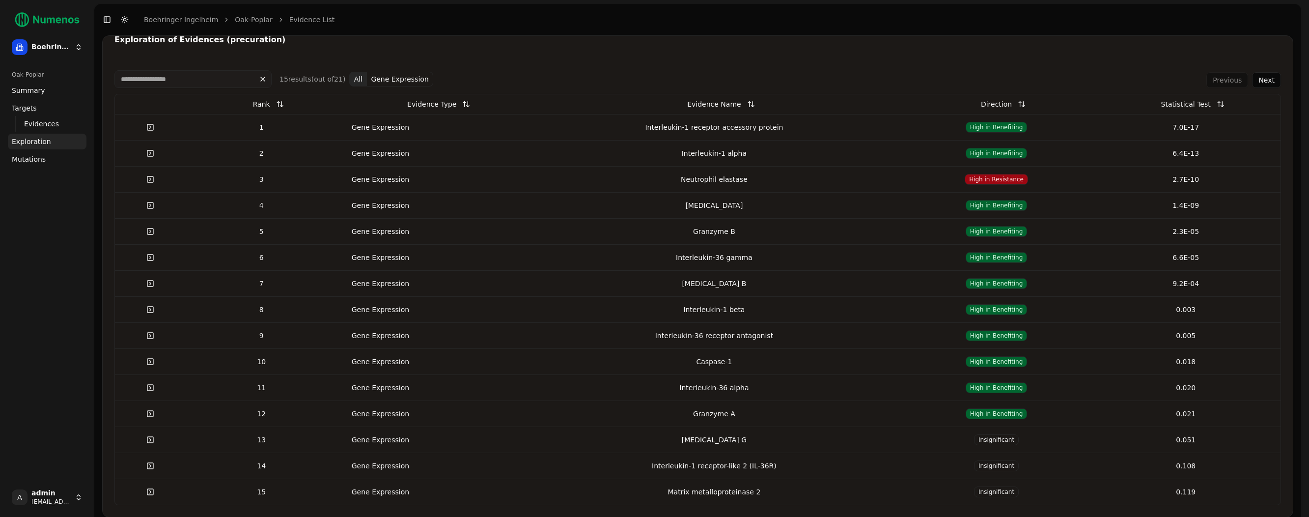
click at [36, 159] on span "Mutations" at bounding box center [29, 159] width 34 height 10
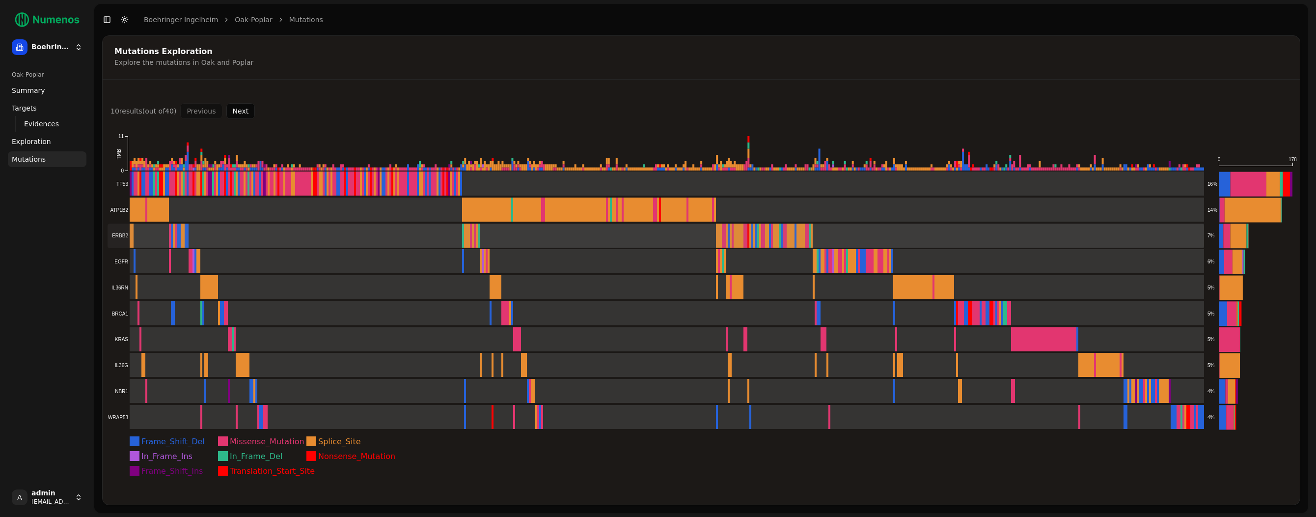
click at [150, 239] on rect at bounding box center [656, 235] width 1097 height 25
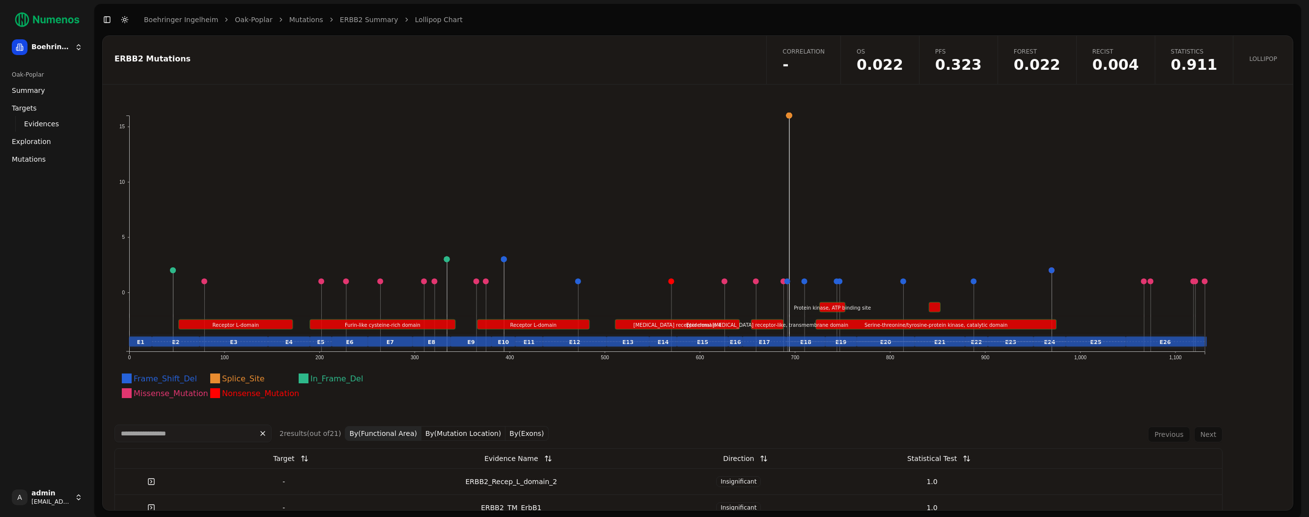
click at [825, 57] on span "-" at bounding box center [803, 64] width 42 height 15
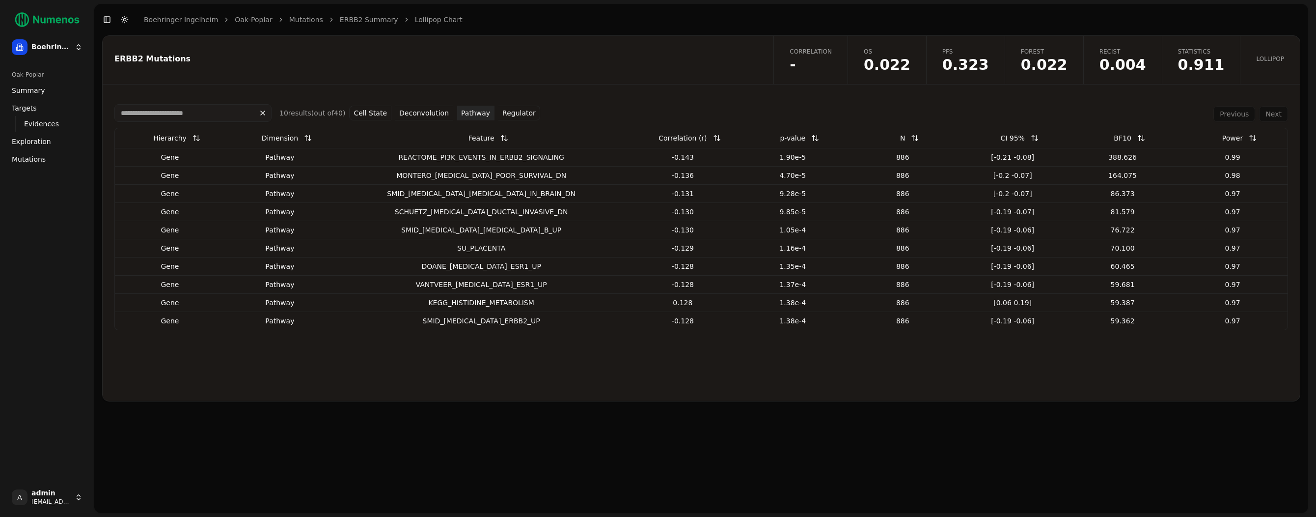
click at [889, 53] on link "OS 0.022" at bounding box center [887, 60] width 79 height 48
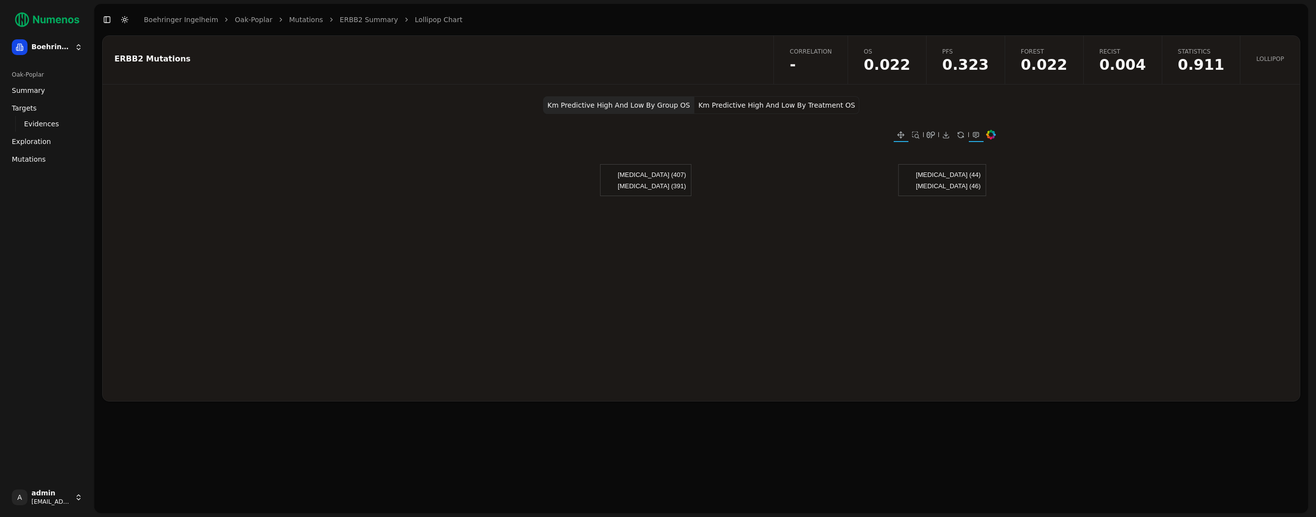
click at [1057, 65] on span "0.022" at bounding box center [1044, 64] width 47 height 15
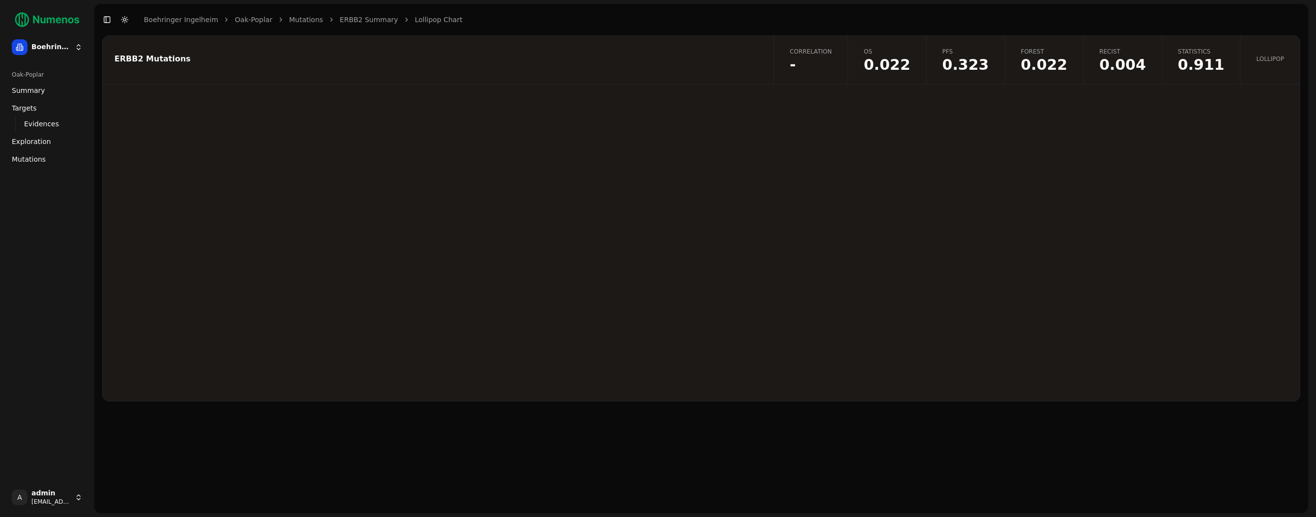
click at [1109, 68] on link "Recist 0.004" at bounding box center [1122, 60] width 79 height 48
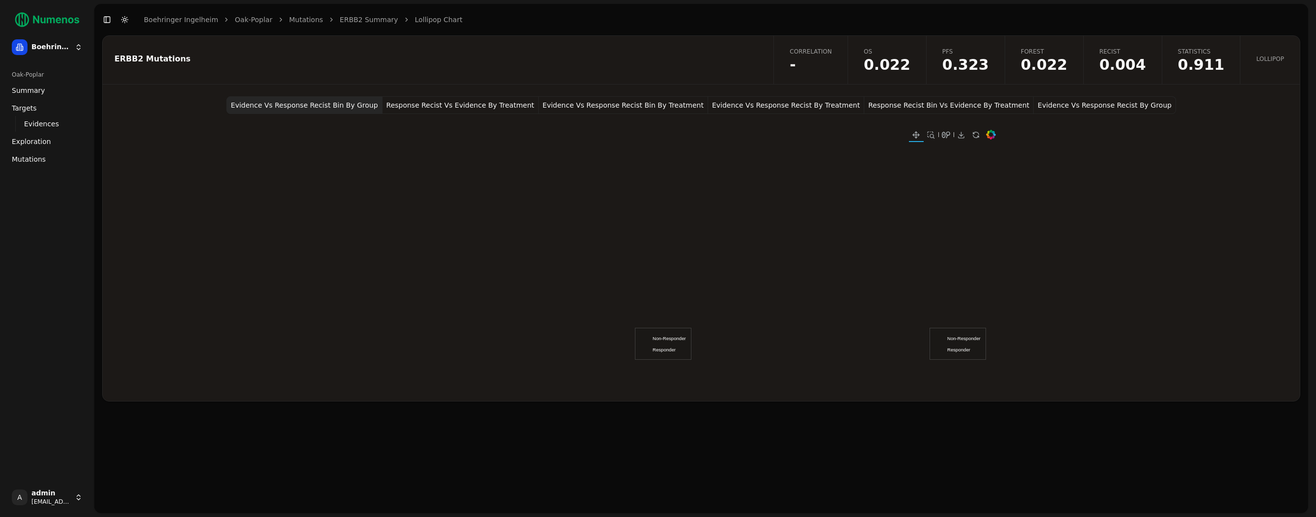
click at [788, 97] on button "Evidence Vs Response Recist By Treatment" at bounding box center [786, 105] width 156 height 18
click at [1136, 60] on span "0.004" at bounding box center [1123, 64] width 47 height 15
click at [911, 66] on span "0.022" at bounding box center [887, 64] width 47 height 15
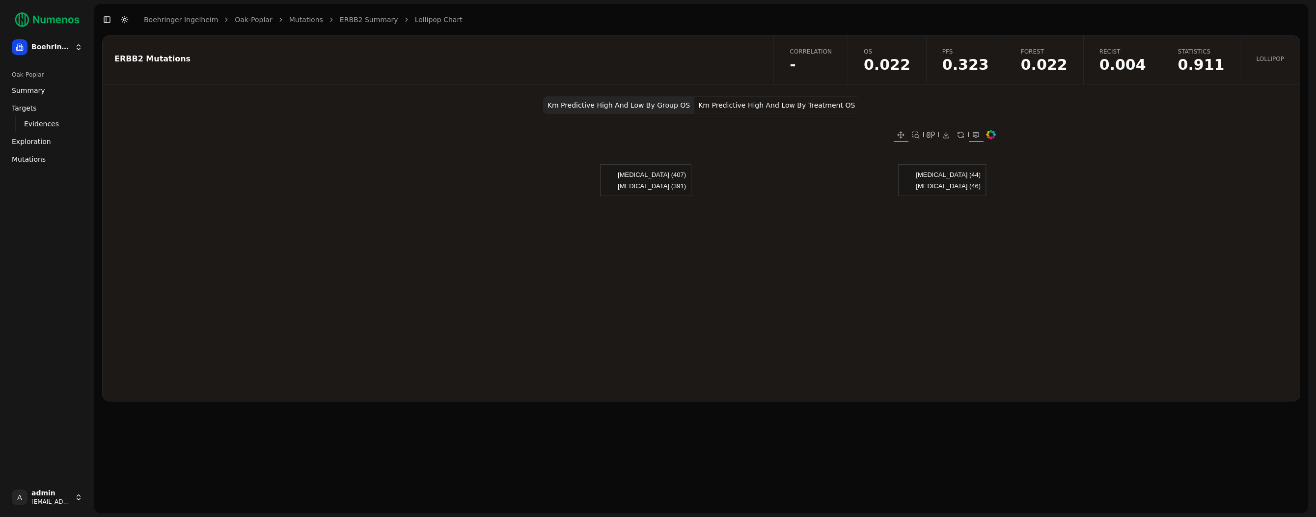
click at [796, 101] on button "Km Predictive High And Low By Treatment OS" at bounding box center [776, 105] width 165 height 18
click at [832, 63] on span "-" at bounding box center [811, 64] width 42 height 15
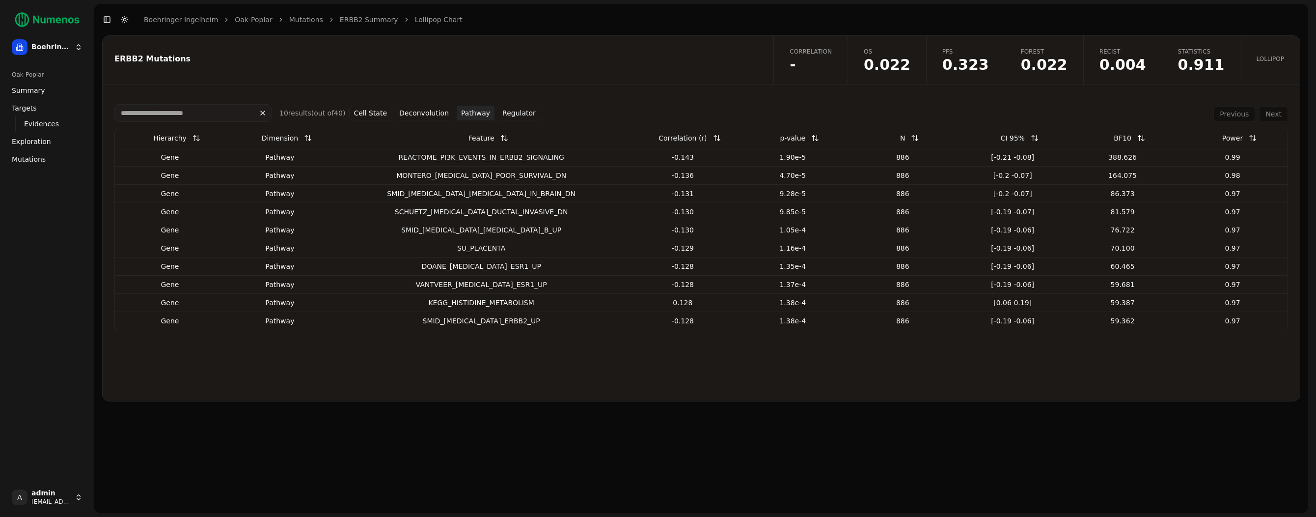
click at [464, 111] on button "Pathway" at bounding box center [475, 113] width 37 height 15
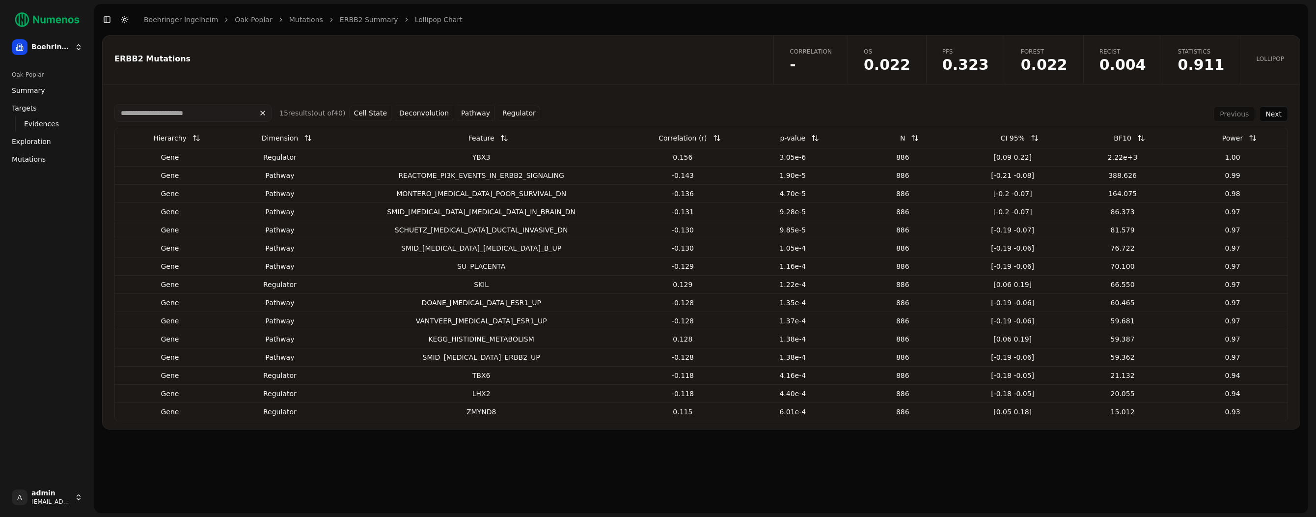
click at [464, 111] on button "Pathway" at bounding box center [475, 113] width 37 height 15
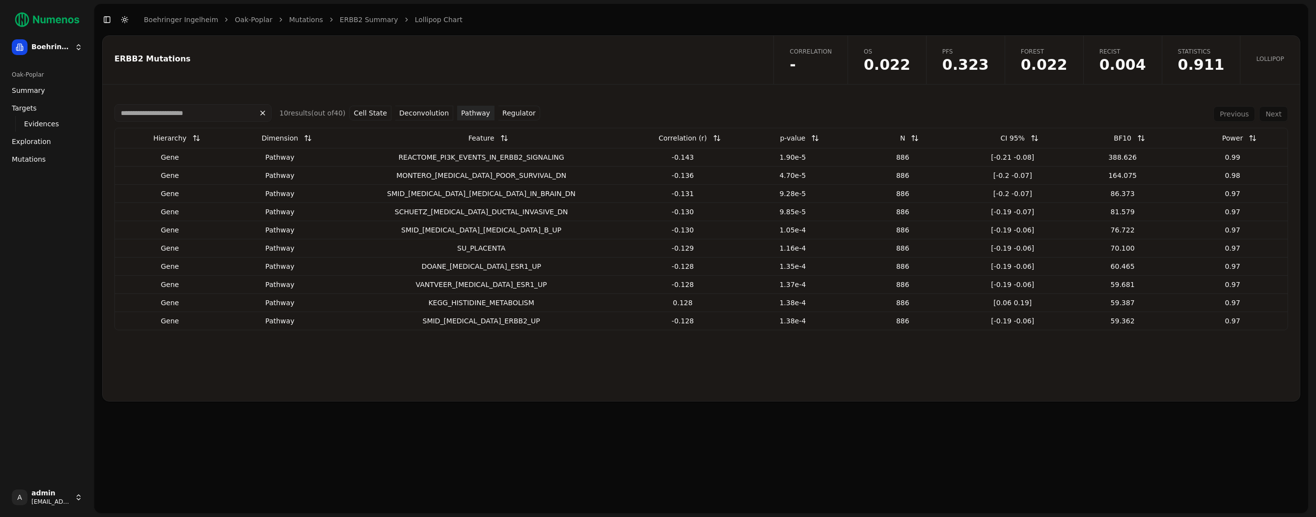
click at [512, 111] on button "Regulator" at bounding box center [520, 113] width 42 height 15
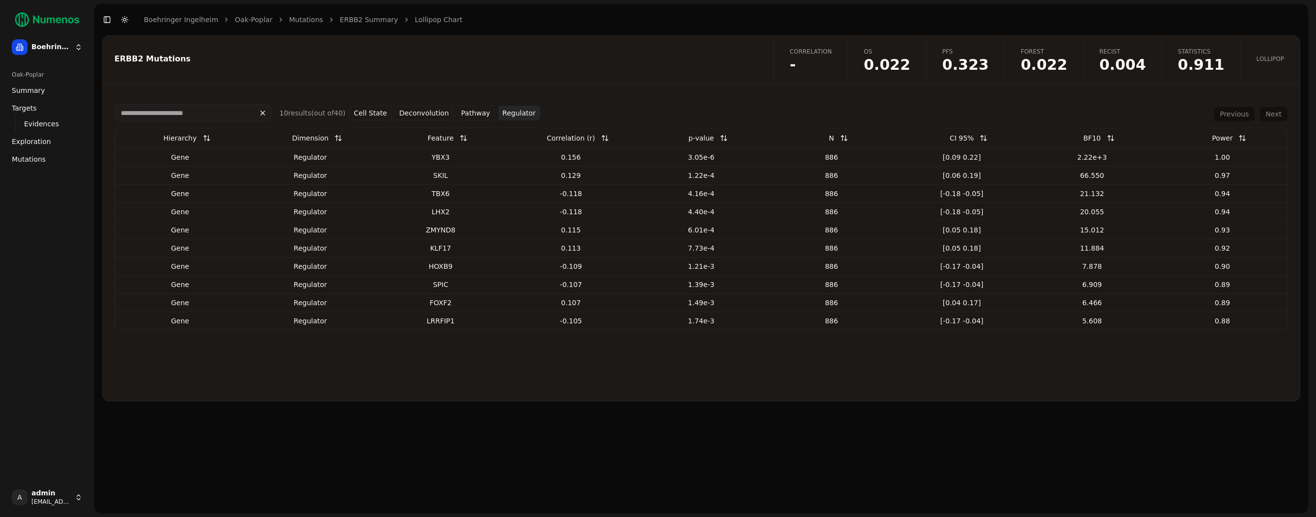
click at [432, 112] on button "Deconvolution" at bounding box center [424, 113] width 58 height 15
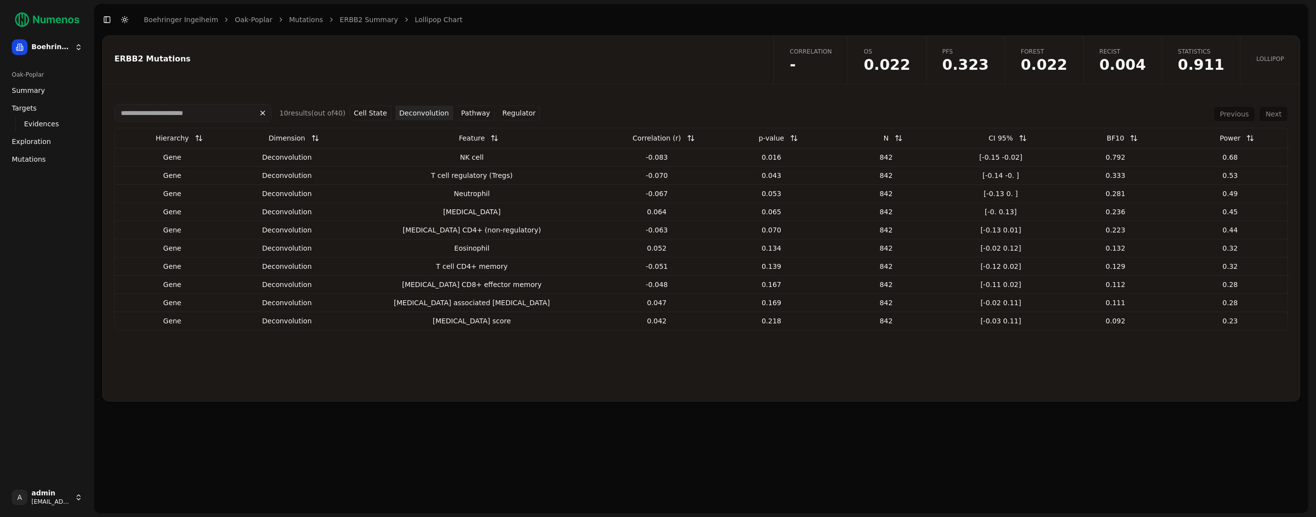
click at [383, 113] on button "Cell State" at bounding box center [370, 113] width 42 height 15
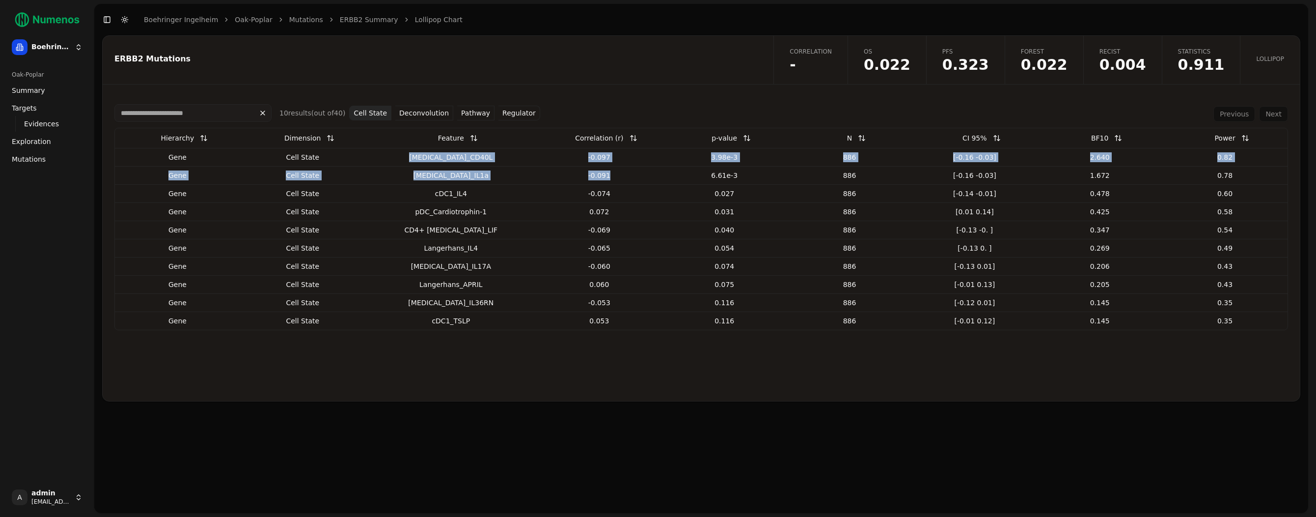
drag, startPoint x: 410, startPoint y: 158, endPoint x: 571, endPoint y: 182, distance: 163.3
click at [571, 182] on tbody "Gene cell state Mast cell_CD40L -0.097 3.98e-3 886 [-0.16 -0.03] 2.640 0.82 Gen…" at bounding box center [701, 239] width 1173 height 182
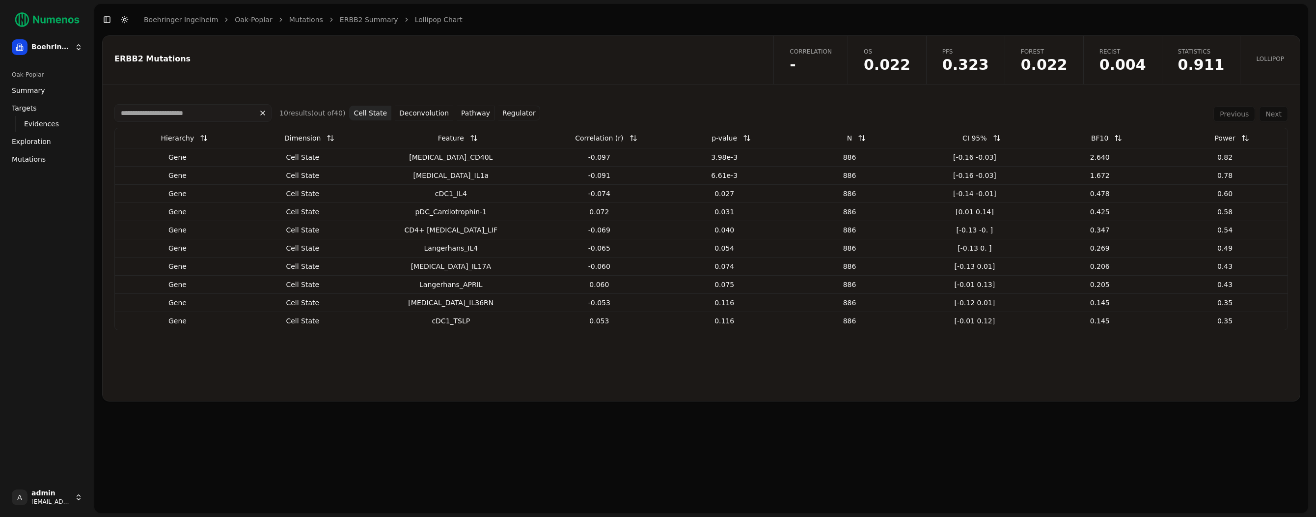
click at [524, 337] on div "10 result s (out of 40 ) Cell State Deconvolution Pathway Regulator Previous Ne…" at bounding box center [701, 248] width 1174 height 289
click at [442, 110] on button "Deconvolution" at bounding box center [424, 113] width 58 height 15
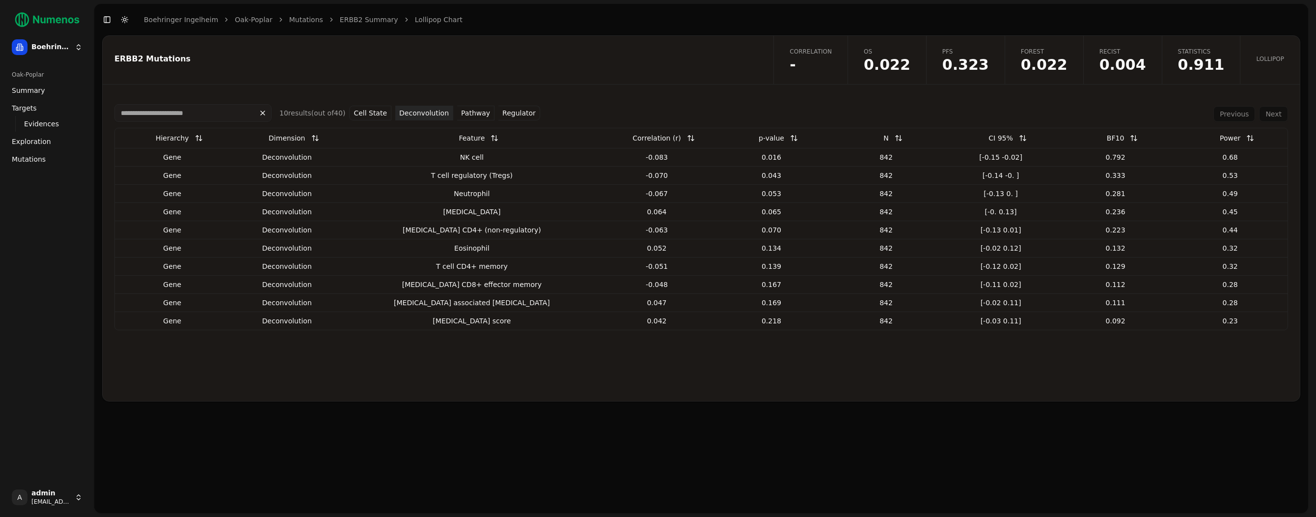
click at [469, 113] on button "Pathway" at bounding box center [475, 113] width 37 height 15
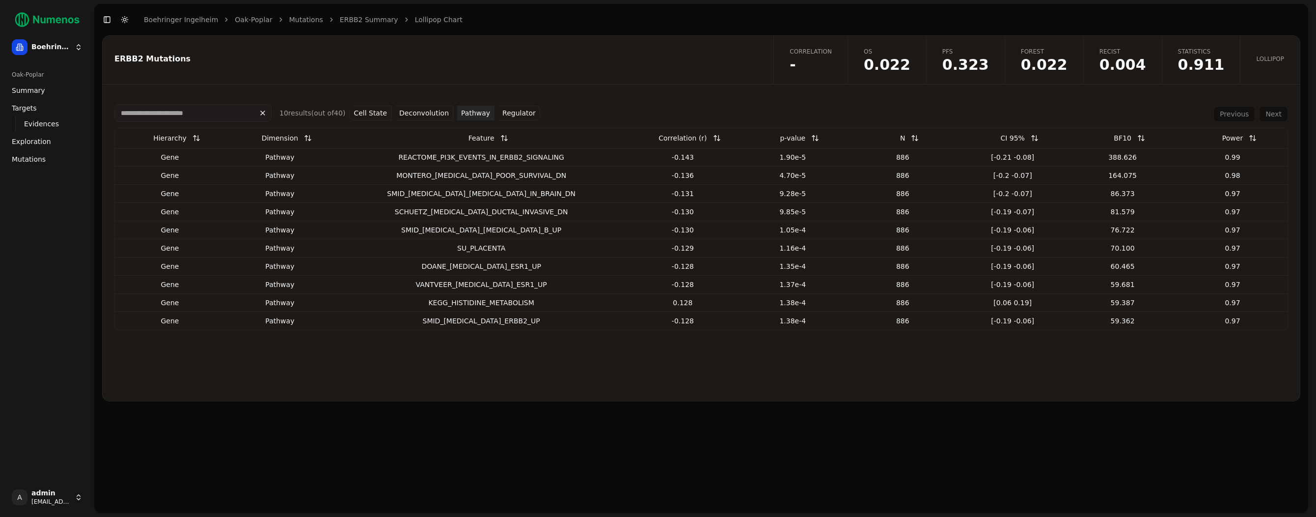
click at [527, 110] on button "Regulator" at bounding box center [520, 113] width 42 height 15
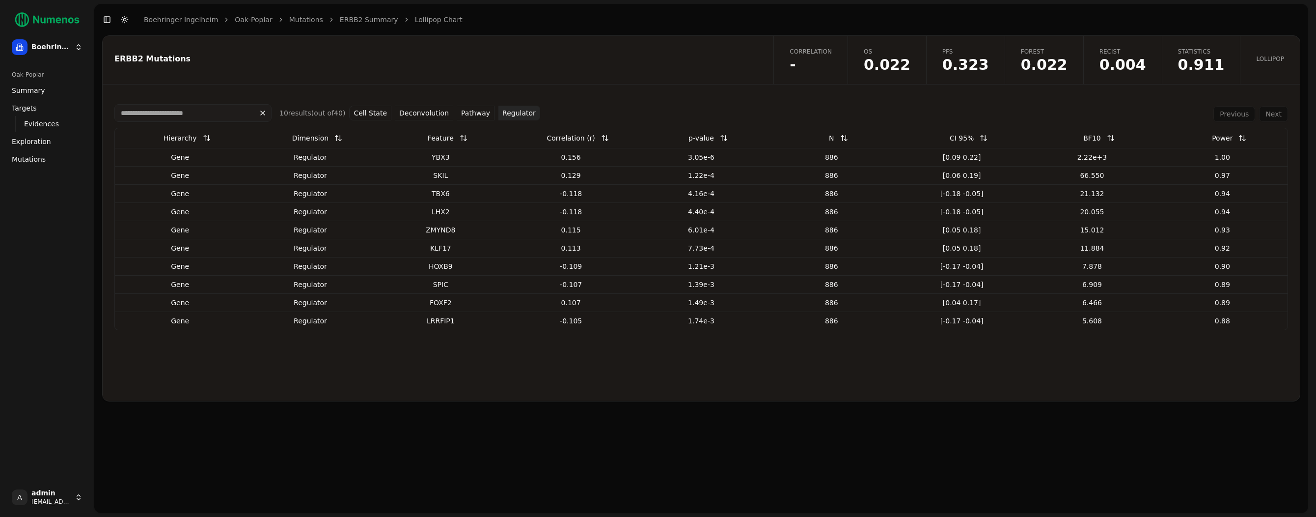
click at [445, 157] on div "YBX3" at bounding box center [441, 157] width 122 height 10
click at [445, 156] on div "YBX3" at bounding box center [441, 157] width 122 height 10
copy div "YBX3"
click at [909, 65] on span "0.022" at bounding box center [887, 64] width 47 height 15
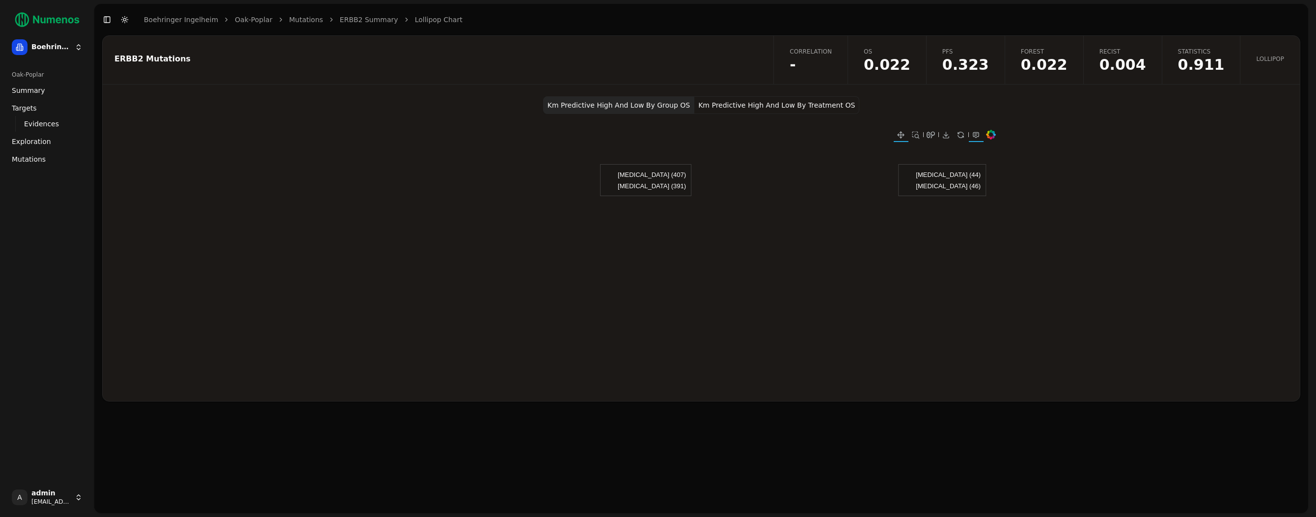
click at [745, 101] on button "Km Predictive High And Low By Treatment OS" at bounding box center [776, 105] width 165 height 18
click at [822, 65] on span "-" at bounding box center [811, 64] width 42 height 15
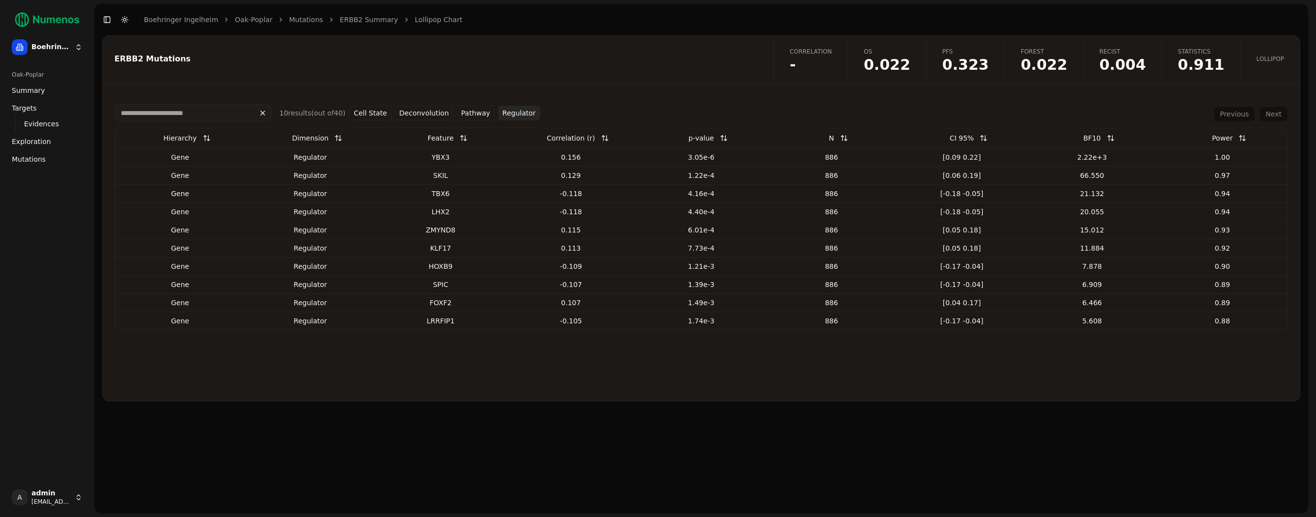
click at [381, 110] on button "Cell State" at bounding box center [370, 113] width 42 height 15
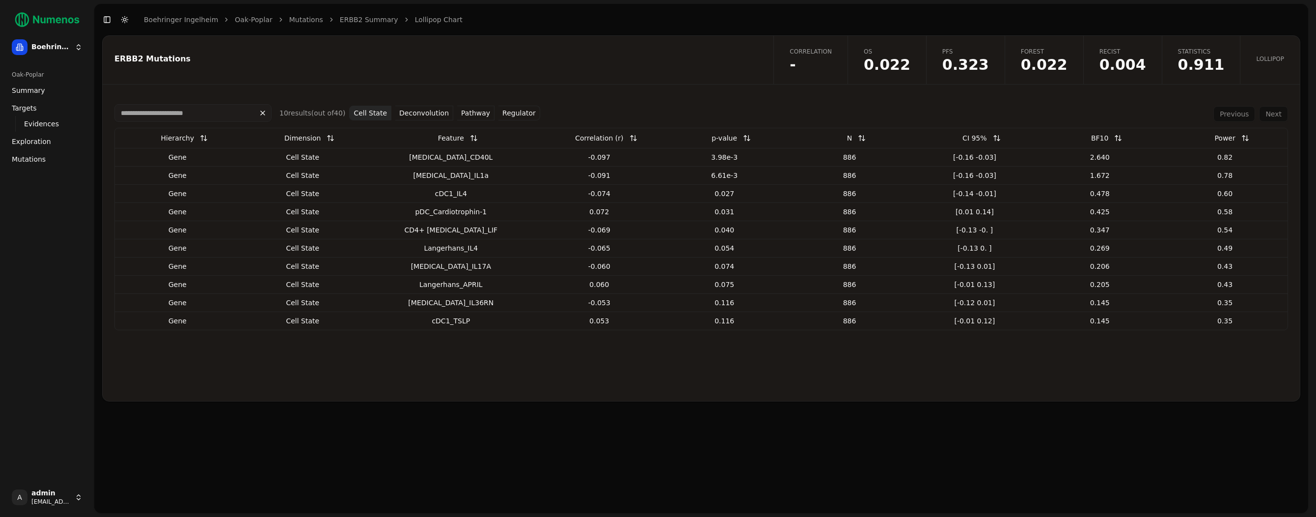
click at [447, 116] on button "Deconvolution" at bounding box center [424, 113] width 58 height 15
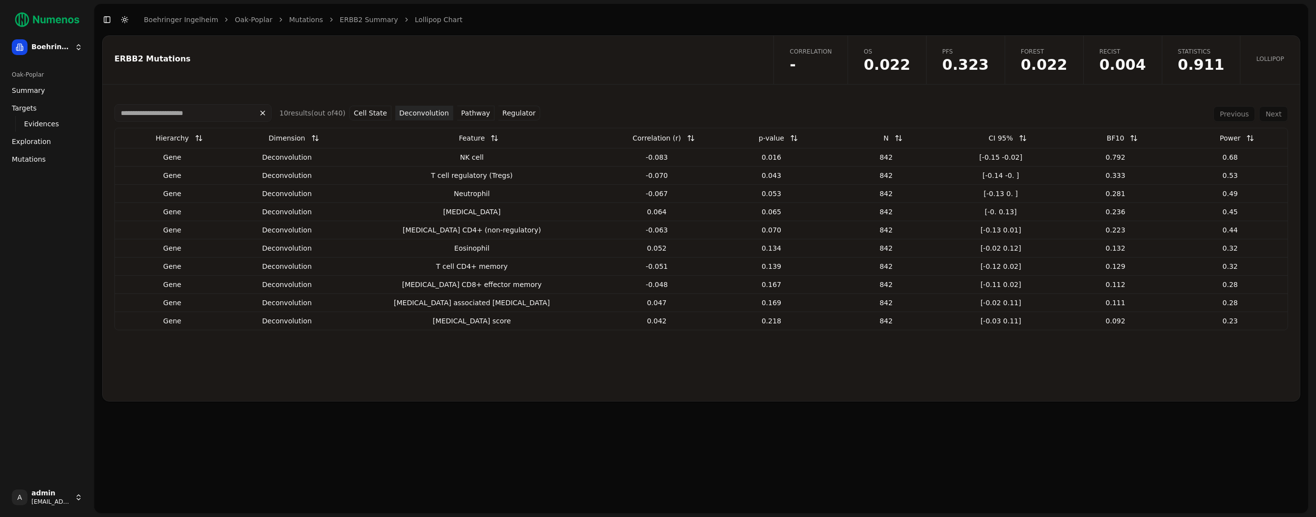
click at [477, 110] on button "Pathway" at bounding box center [475, 113] width 37 height 15
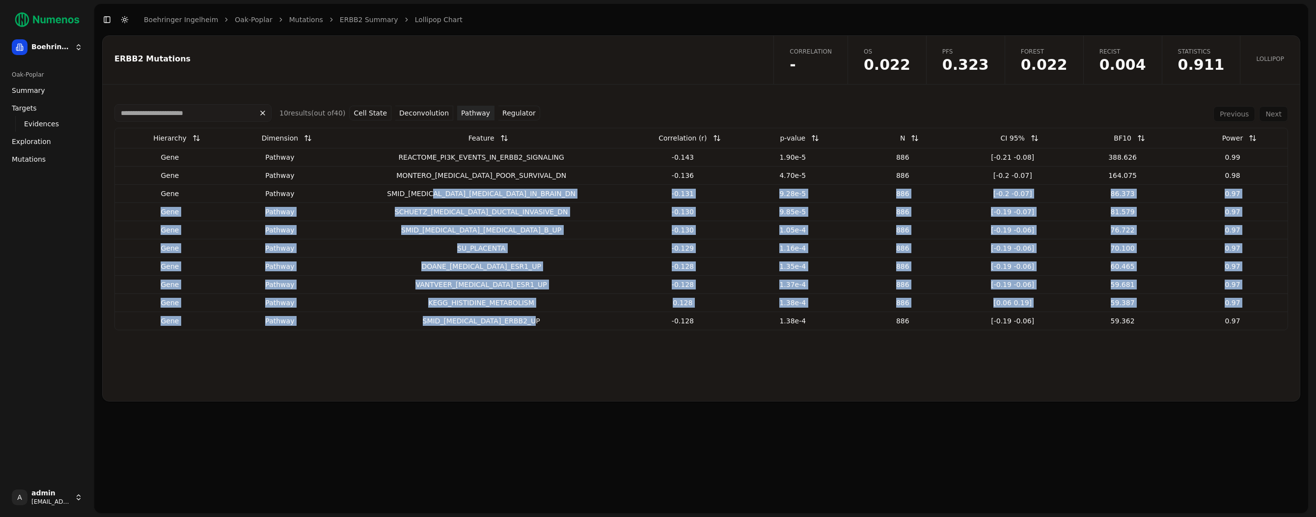
drag, startPoint x: 444, startPoint y: 194, endPoint x: 547, endPoint y: 327, distance: 167.4
click at [547, 327] on tbody "Gene pathway REACTOME_PI3K_EVENTS_IN_ERBB2_SIGNALING -0.143 1.90e-5 886 [-0.21 …" at bounding box center [701, 239] width 1173 height 182
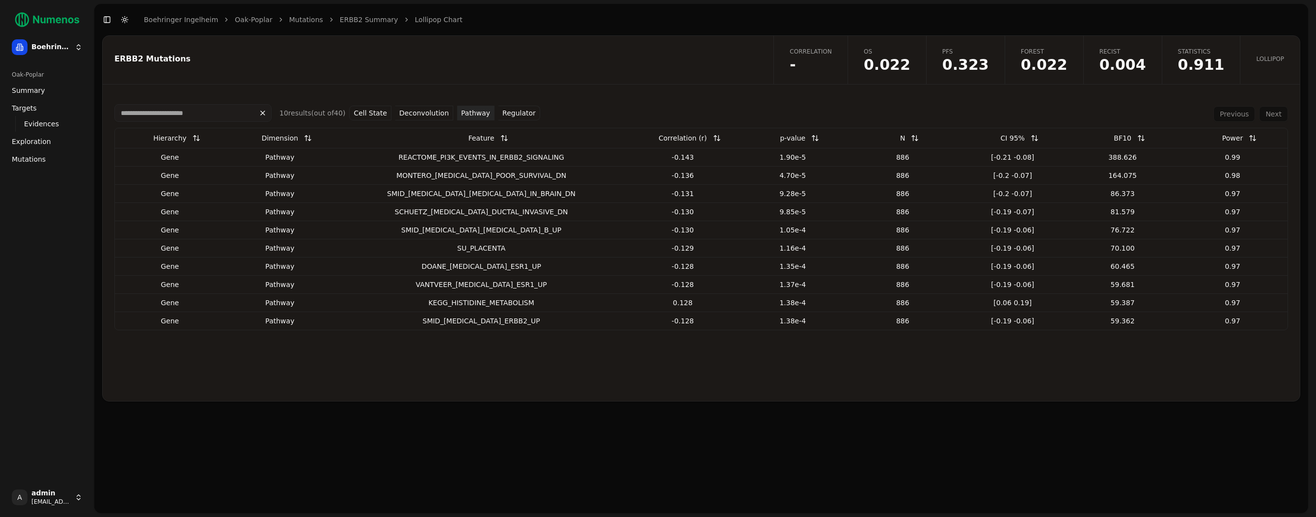
click at [547, 328] on td "SMID_BREAST_CANCER_ERBB2_UP" at bounding box center [481, 320] width 293 height 18
click at [467, 299] on div "KEGG_HISTIDINE_METABOLISM" at bounding box center [481, 303] width 285 height 10
drag, startPoint x: 467, startPoint y: 299, endPoint x: 487, endPoint y: 304, distance: 20.7
click at [487, 304] on div "KEGG_HISTIDINE_METABOLISM" at bounding box center [481, 303] width 285 height 10
drag, startPoint x: 448, startPoint y: 301, endPoint x: 549, endPoint y: 300, distance: 100.7
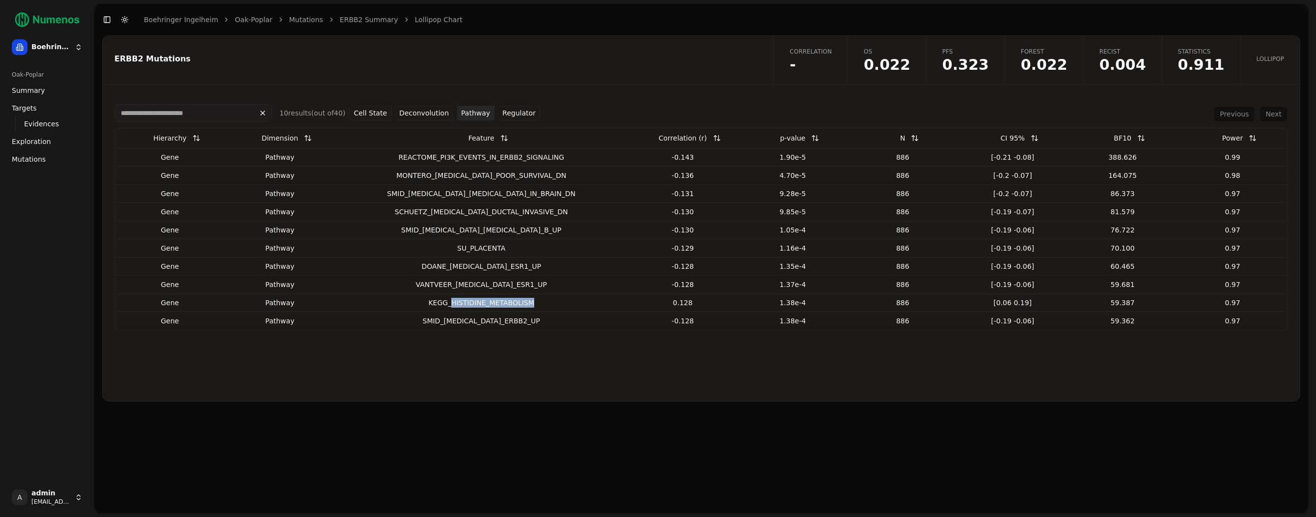
click at [546, 301] on div "KEGG_HISTIDINE_METABOLISM" at bounding box center [481, 303] width 285 height 10
copy div "HISTIDINE_METABOLISM"
click at [1275, 114] on div "Previous Next" at bounding box center [1251, 114] width 75 height 16
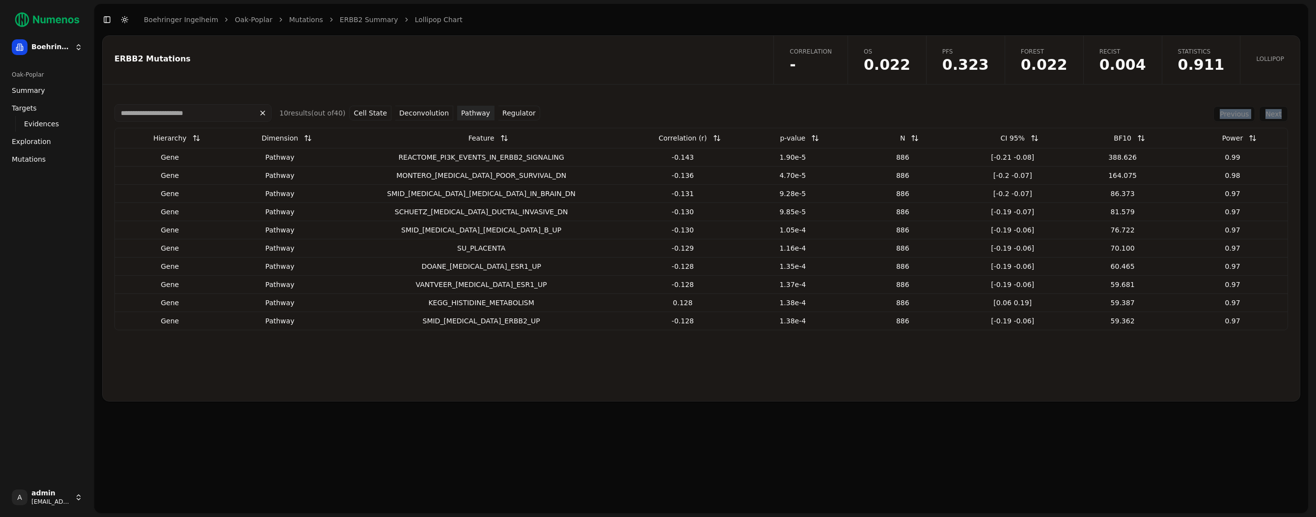
click at [1275, 114] on div "Previous Next" at bounding box center [1251, 114] width 75 height 16
click at [33, 95] on span "Summary" at bounding box center [28, 90] width 33 height 10
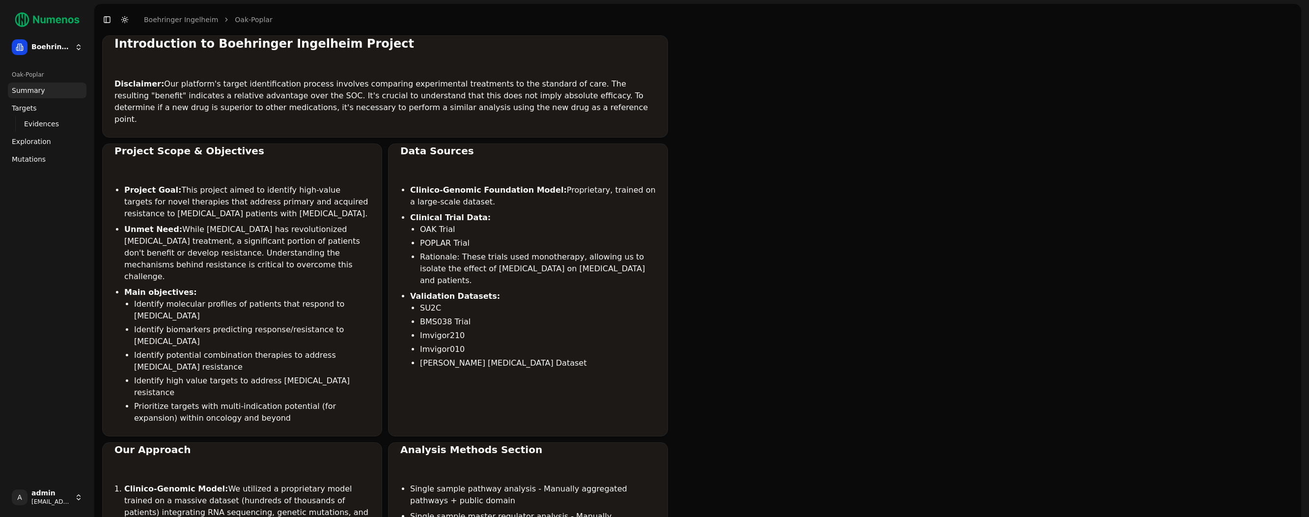
click at [27, 135] on link "Exploration" at bounding box center [47, 142] width 79 height 16
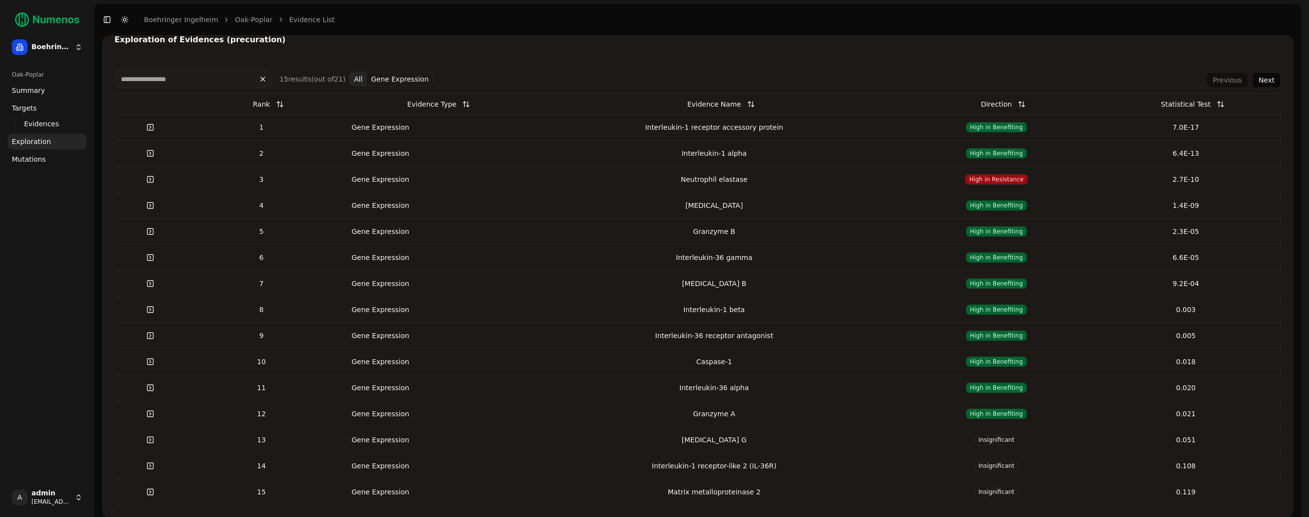
click at [154, 128] on link at bounding box center [150, 127] width 20 height 18
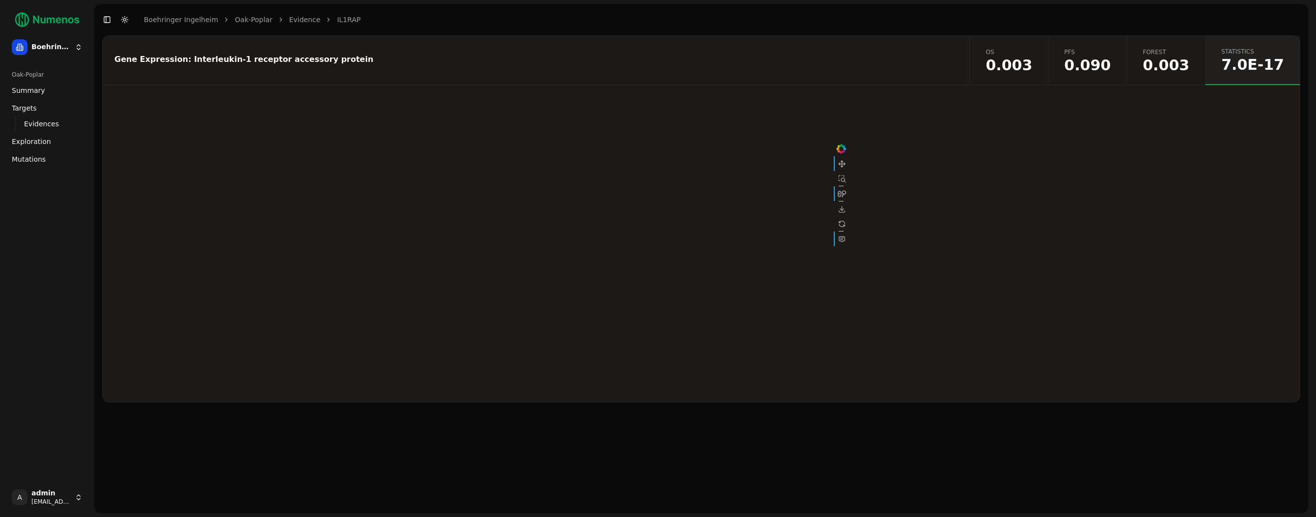
click at [1205, 64] on link "Forest 0.003" at bounding box center [1166, 60] width 79 height 49
click at [1101, 71] on span "0.090" at bounding box center [1087, 65] width 47 height 15
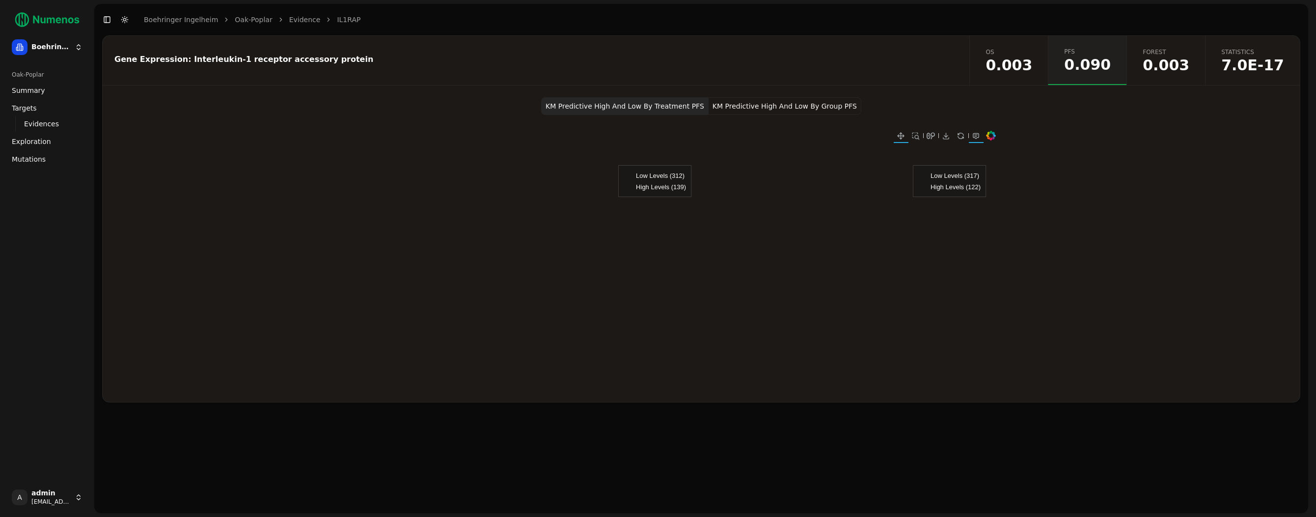
click at [746, 99] on button "KM Predictive High And Low By Group PFS" at bounding box center [785, 106] width 153 height 18
click at [654, 106] on button "KM Predictive High And Low By Treatment PFS" at bounding box center [624, 106] width 167 height 18
click at [1026, 58] on span "0.003" at bounding box center [1009, 65] width 47 height 15
click at [803, 106] on button "KM Predictive High And Low By Treatment OS" at bounding box center [776, 106] width 165 height 18
click at [605, 105] on button "KM Predictive High And Low By Group OS" at bounding box center [619, 106] width 151 height 18
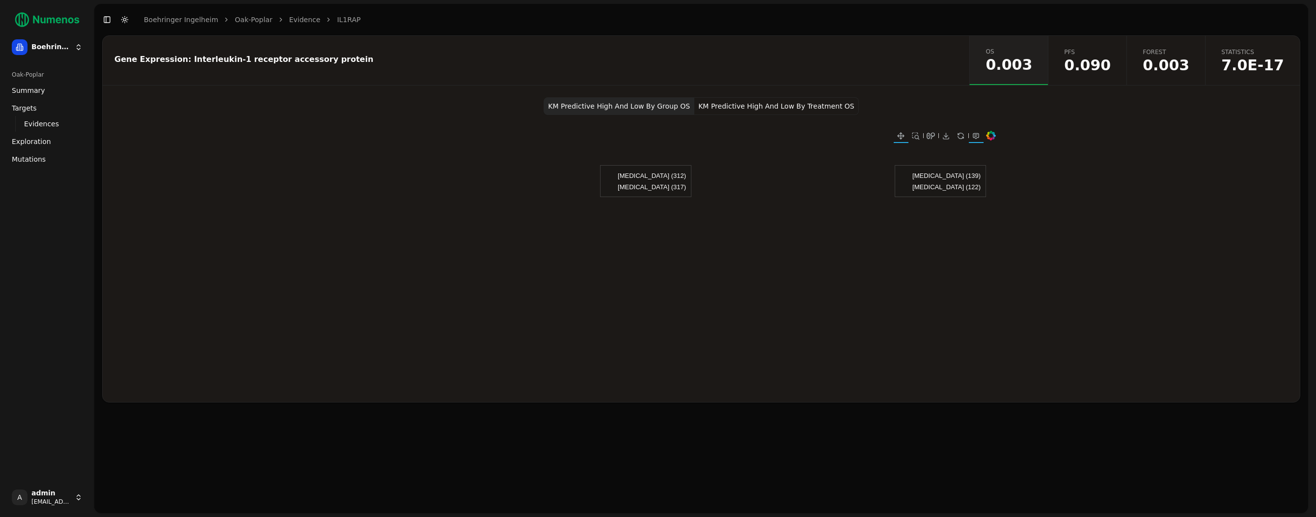
click at [33, 107] on span "Targets" at bounding box center [24, 108] width 25 height 10
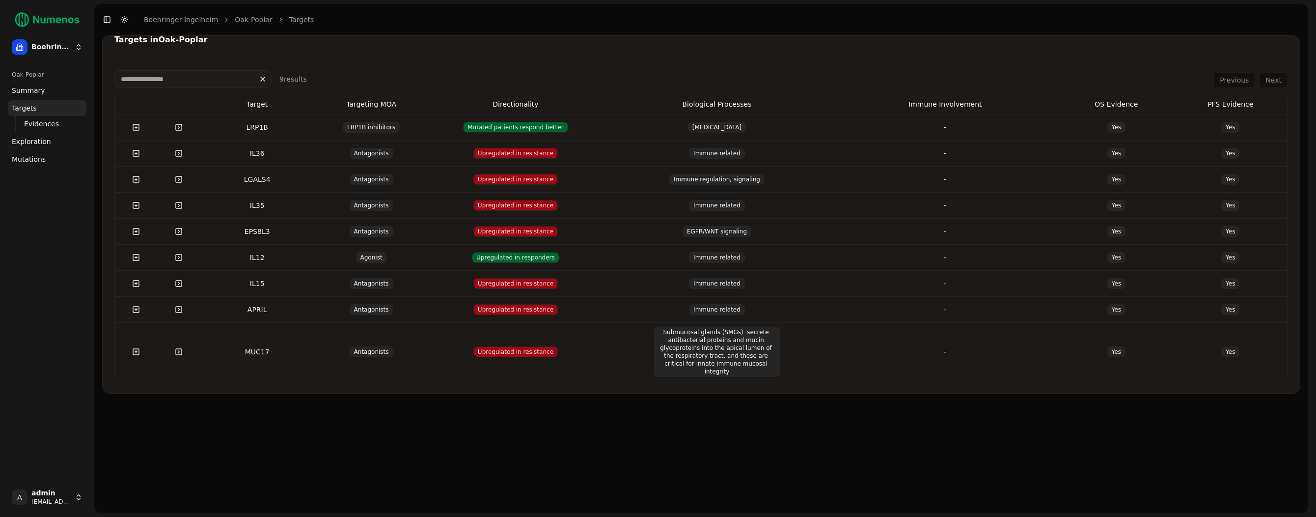
click at [37, 125] on span "Evidences" at bounding box center [41, 124] width 35 height 10
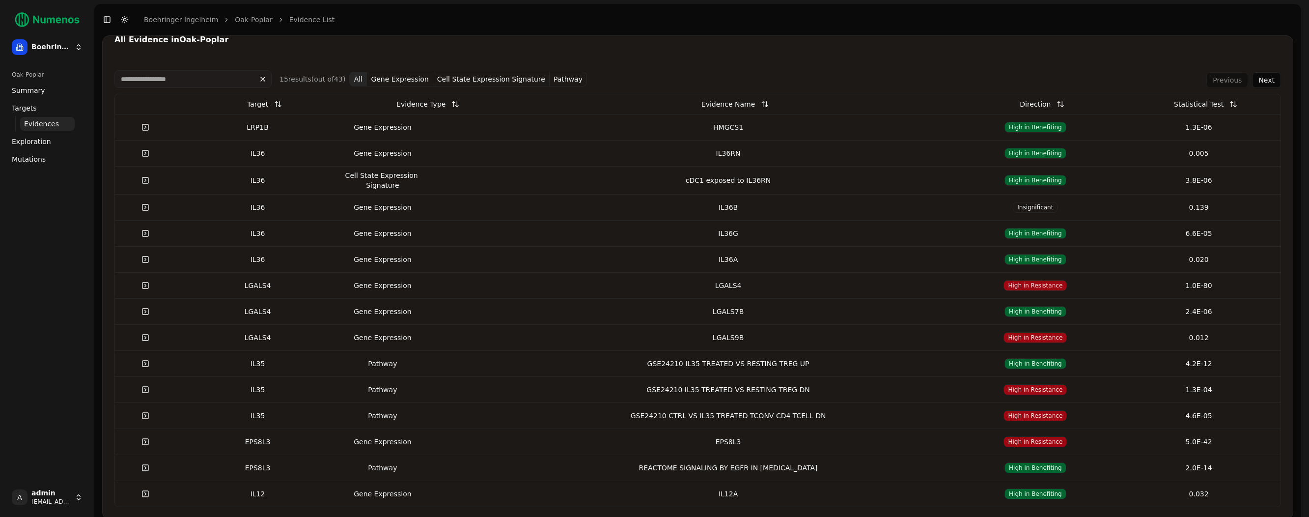
click at [37, 116] on ul "Evidences" at bounding box center [47, 124] width 65 height 16
click at [35, 108] on span "Targets" at bounding box center [24, 108] width 25 height 10
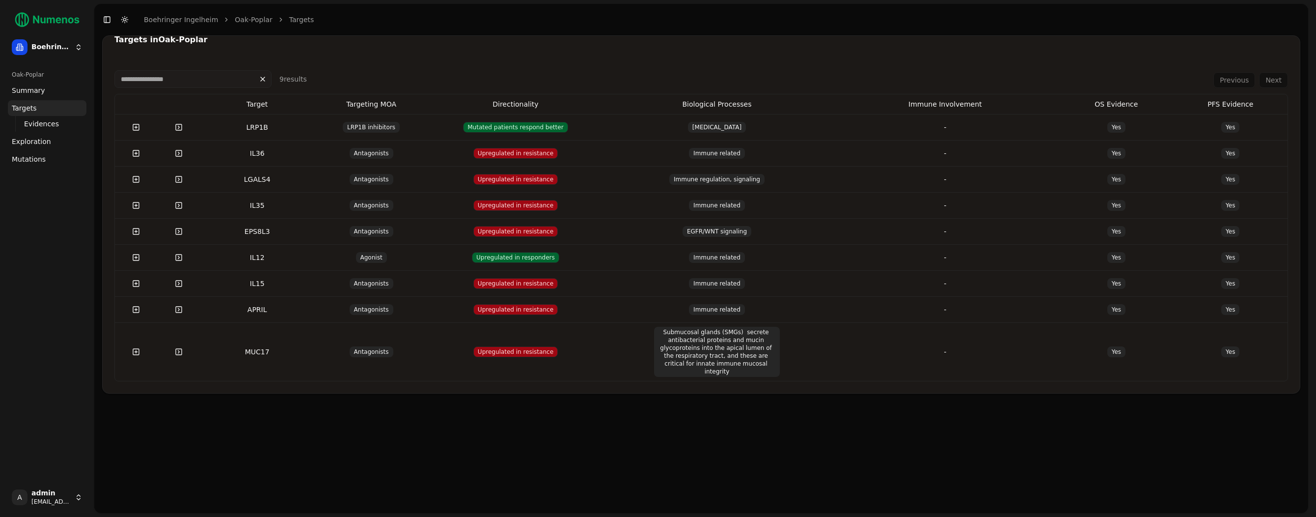
click at [33, 145] on span "Exploration" at bounding box center [31, 142] width 39 height 10
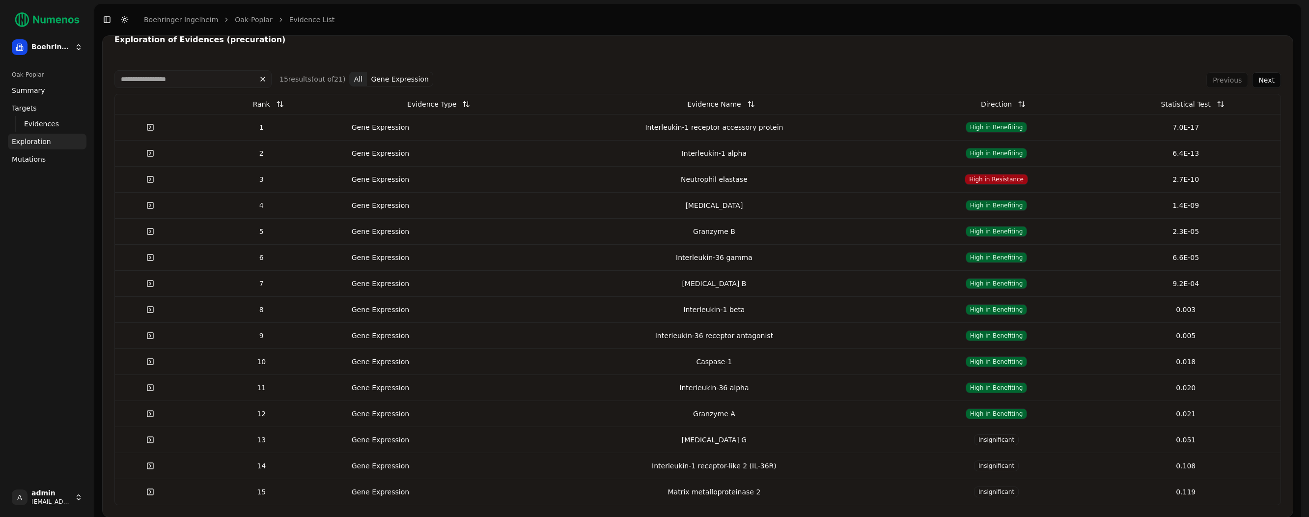
click at [742, 150] on div "Interleukin-1 alpha" at bounding box center [713, 153] width 367 height 10
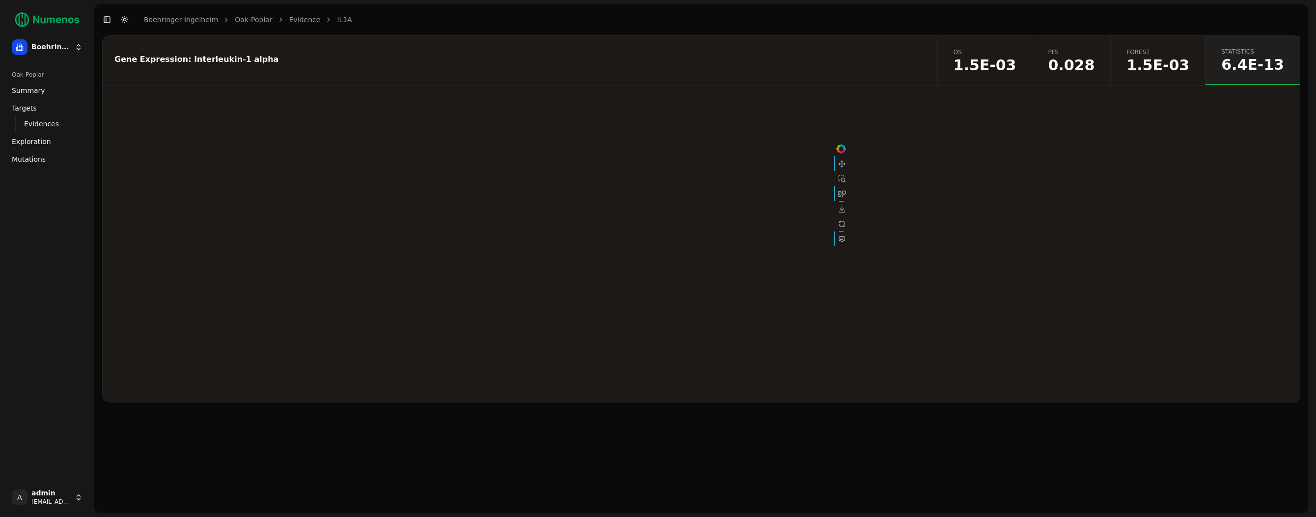
click at [1167, 52] on span "Forest" at bounding box center [1158, 52] width 63 height 8
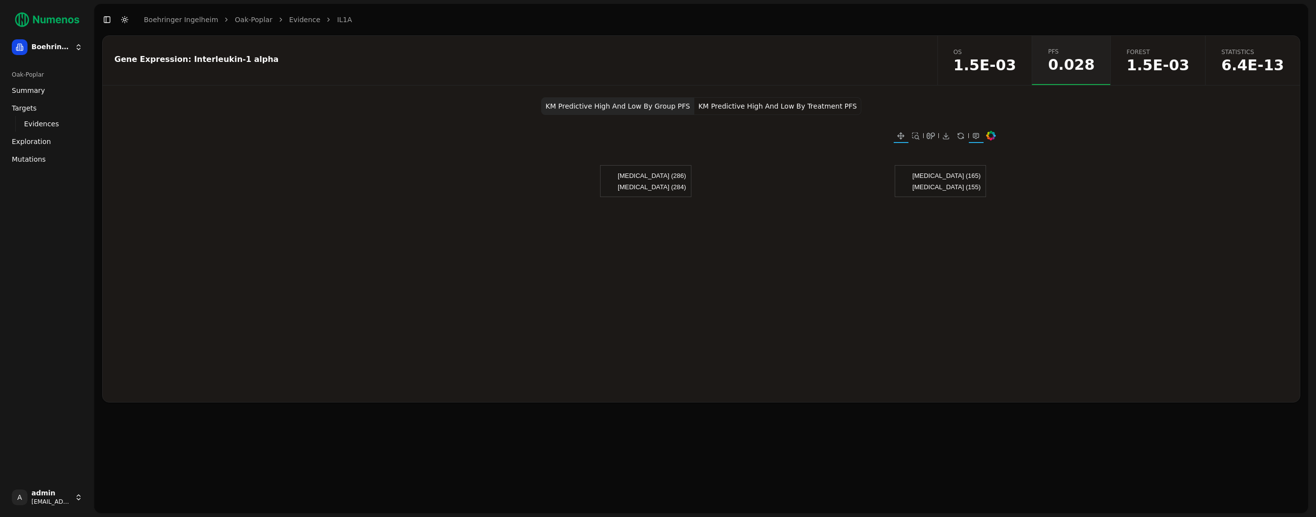
click at [803, 107] on button "KM Predictive High And Low By Treatment PFS" at bounding box center [777, 106] width 167 height 18
click at [1017, 64] on span "1.5E-03" at bounding box center [985, 65] width 63 height 15
click at [1154, 55] on span "Forest" at bounding box center [1158, 52] width 63 height 8
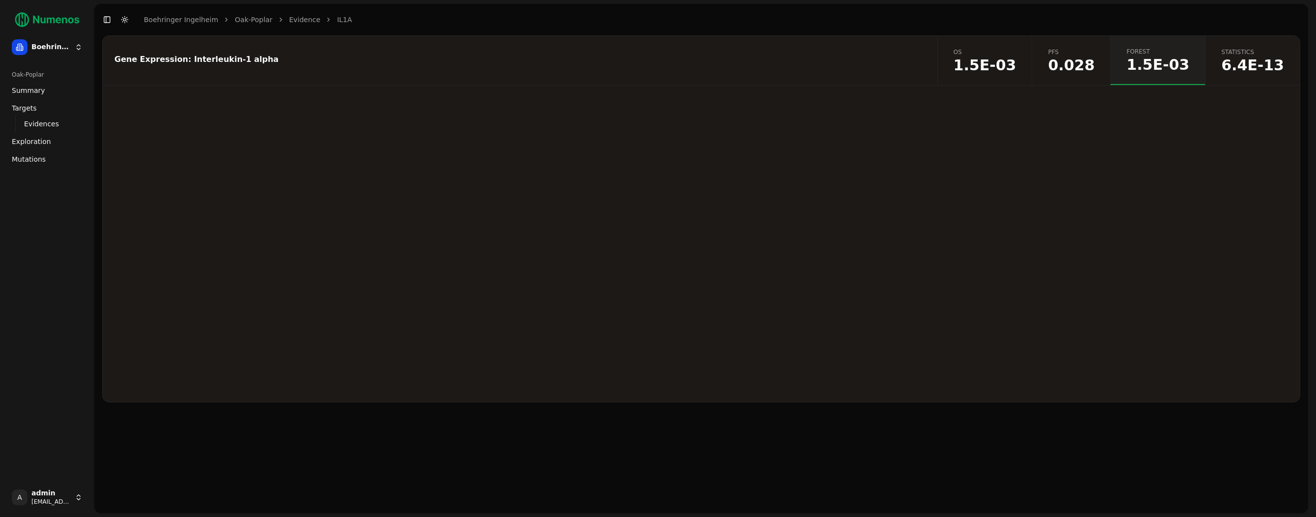
click at [1256, 49] on span "Statistics" at bounding box center [1252, 52] width 63 height 8
click at [289, 22] on link "Evidence" at bounding box center [304, 20] width 31 height 10
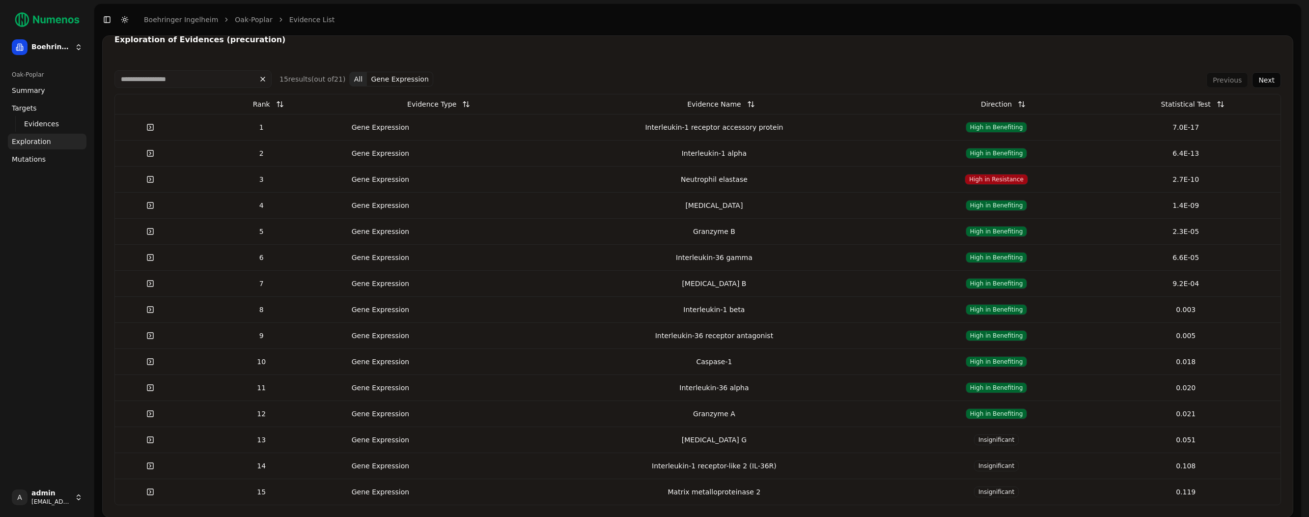
click at [705, 178] on div "Neutrophil elastase" at bounding box center [713, 179] width 367 height 10
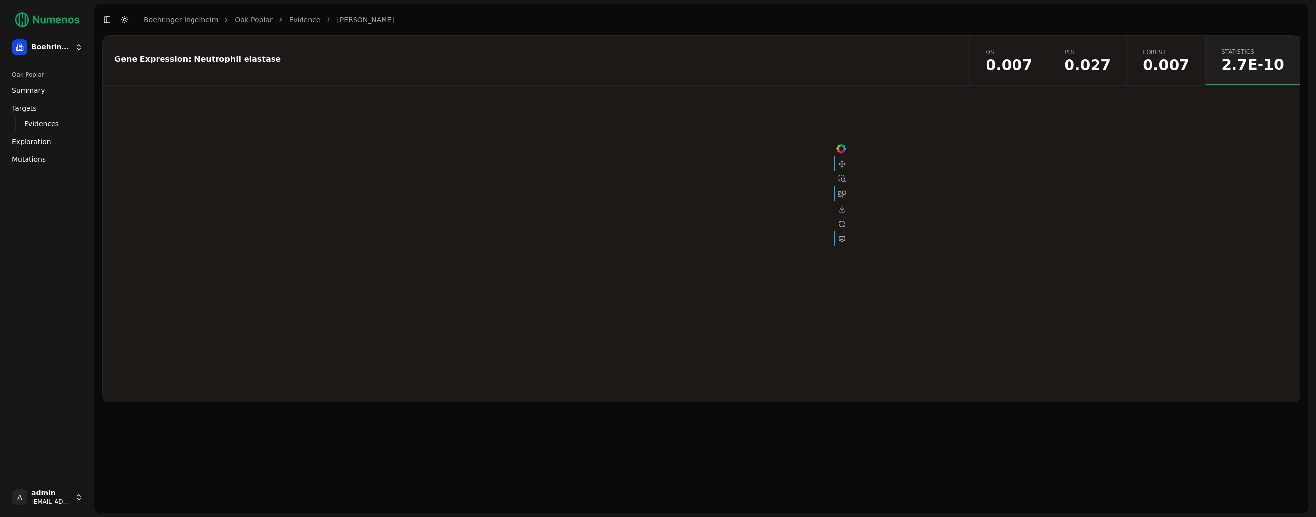
click at [1175, 54] on span "Forest" at bounding box center [1166, 52] width 47 height 8
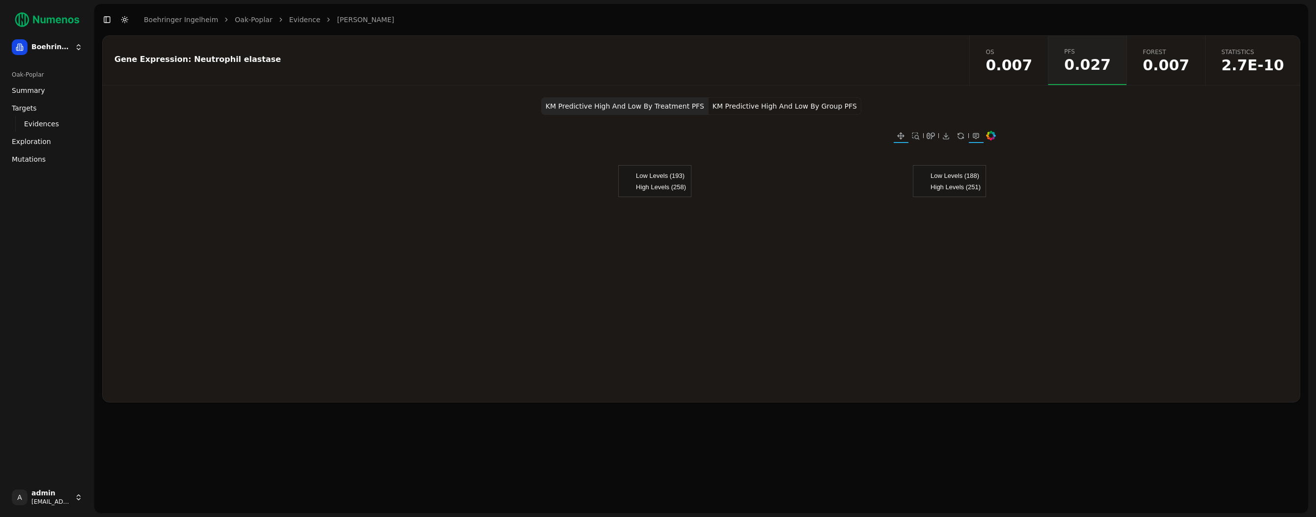
click at [810, 110] on button "KM Predictive High And Low By Group PFS" at bounding box center [785, 106] width 153 height 18
click at [664, 111] on button "KM Predictive High And Low By Treatment PFS" at bounding box center [624, 106] width 167 height 18
click at [1022, 63] on span "0.007" at bounding box center [1009, 65] width 47 height 15
click at [778, 98] on button "KM Predictive High And Low By Group OS" at bounding box center [784, 106] width 150 height 18
click at [28, 140] on span "Exploration" at bounding box center [31, 142] width 39 height 10
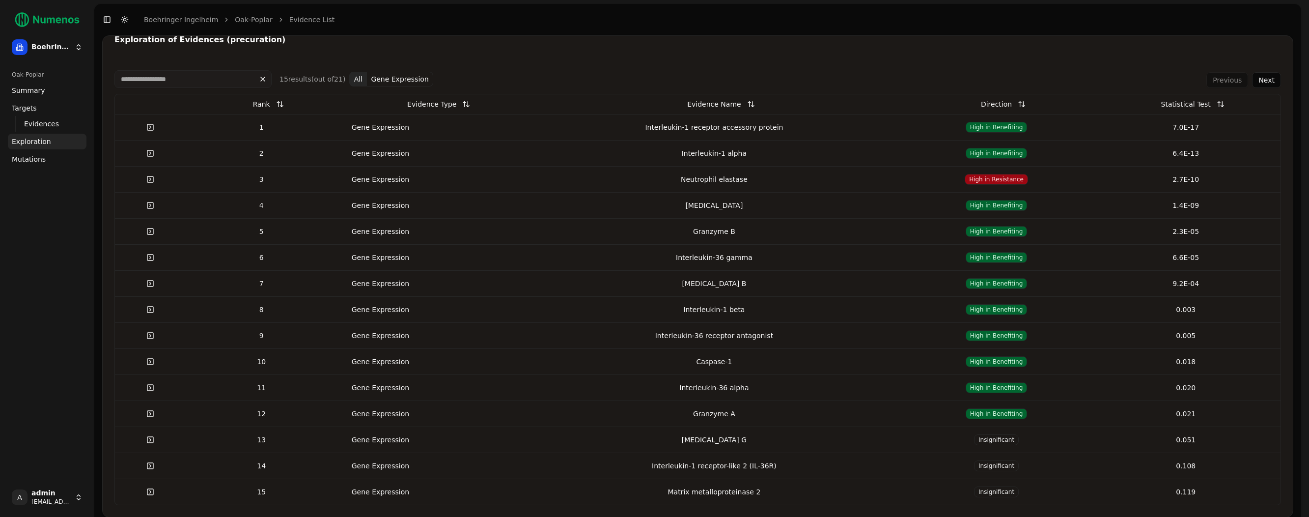
click at [764, 338] on div "Interleukin-36 receptor antagonist" at bounding box center [713, 336] width 367 height 10
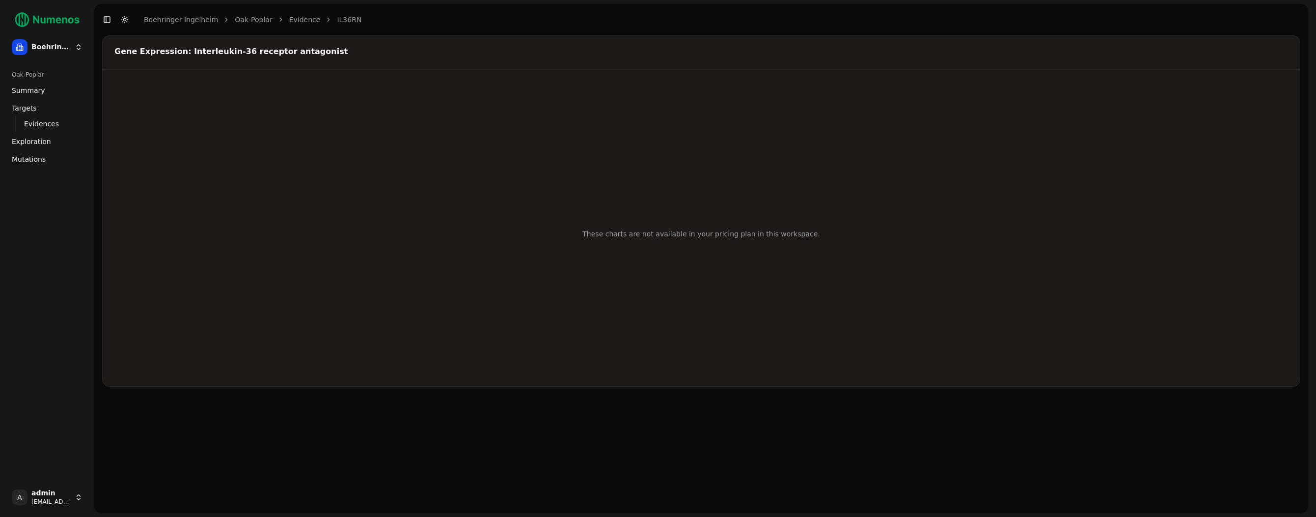
click at [241, 48] on div "Gene Expression: Interleukin-36 receptor antagonist" at bounding box center [699, 52] width 1171 height 8
click at [297, 20] on link "Evidence" at bounding box center [304, 20] width 31 height 10
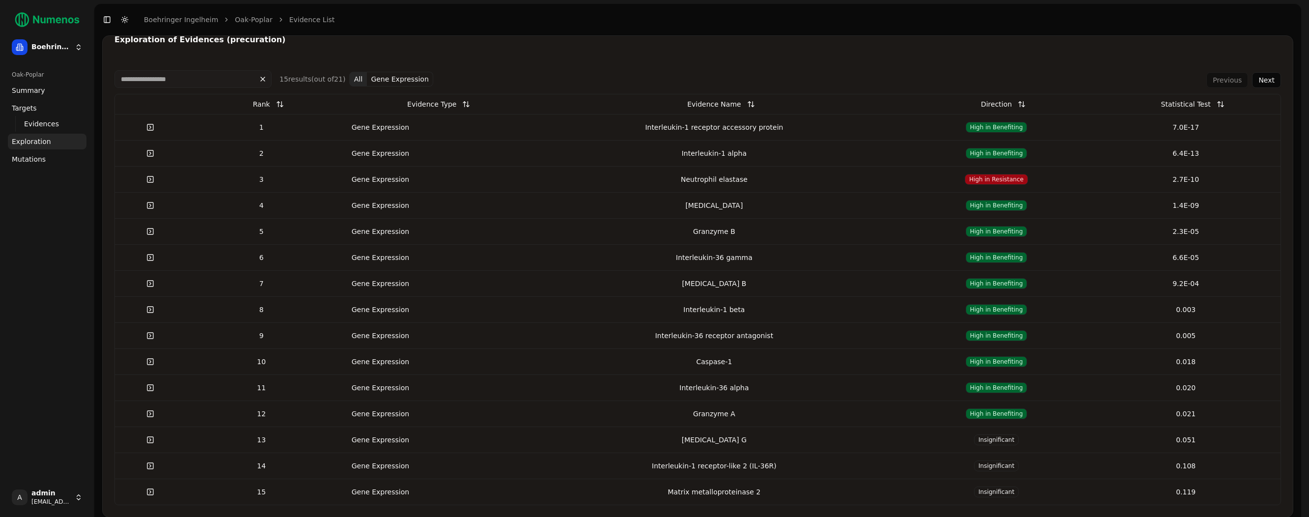
click at [751, 337] on div "Interleukin-36 receptor antagonist" at bounding box center [713, 336] width 367 height 10
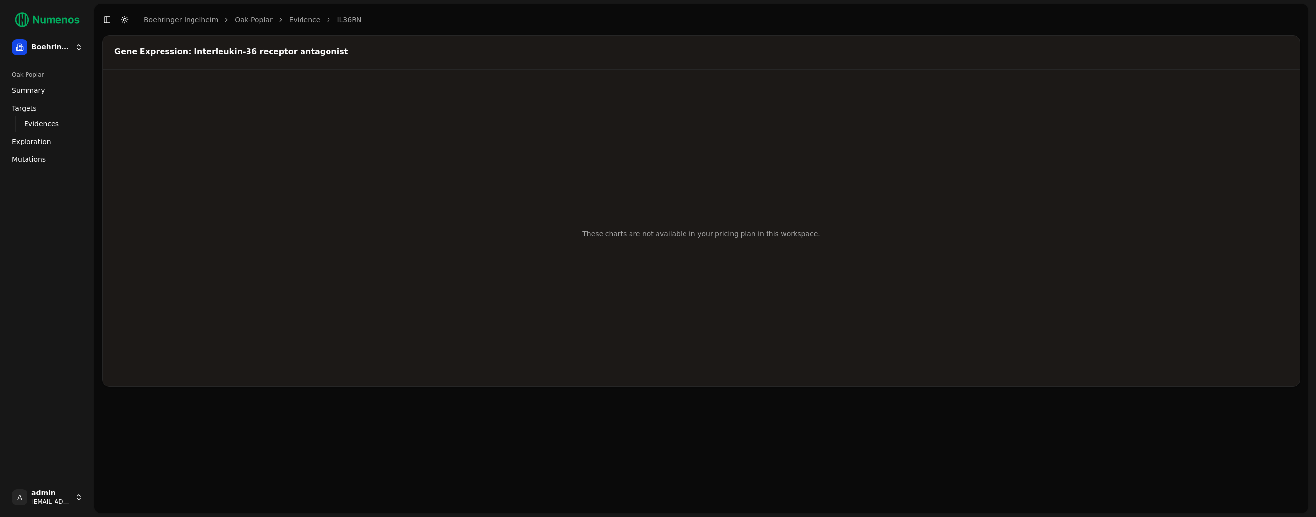
click at [295, 17] on link "Evidence" at bounding box center [304, 20] width 31 height 10
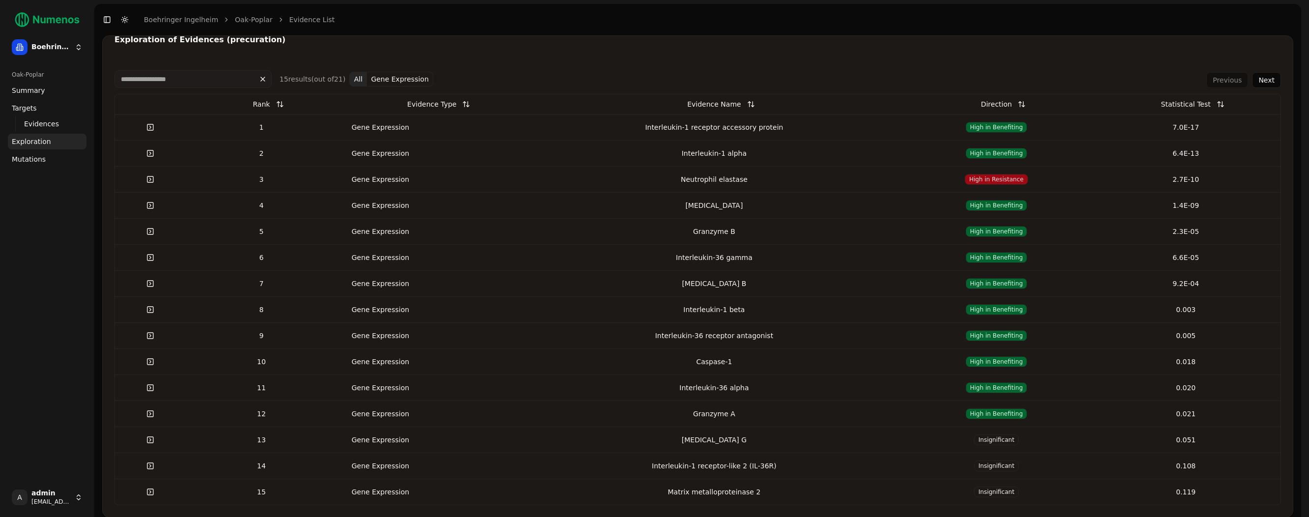
click at [731, 256] on div "Interleukin-36 gamma" at bounding box center [713, 257] width 367 height 10
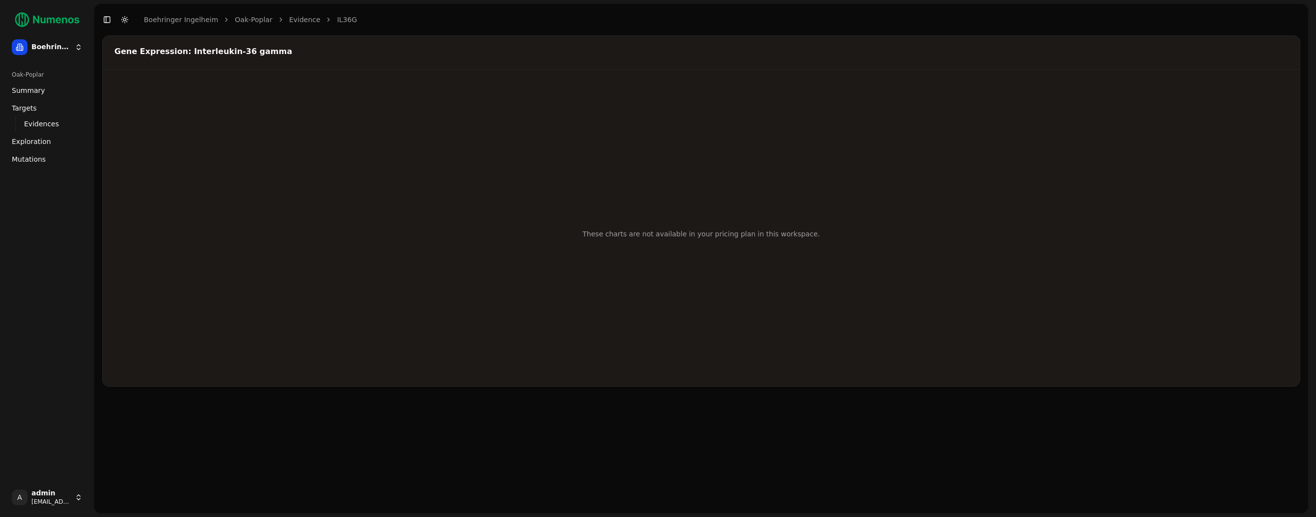
click at [346, 83] on div "These charts are not available in your pricing plan in this workspace." at bounding box center [701, 234] width 1197 height 305
click at [27, 111] on span "Targets" at bounding box center [24, 108] width 25 height 10
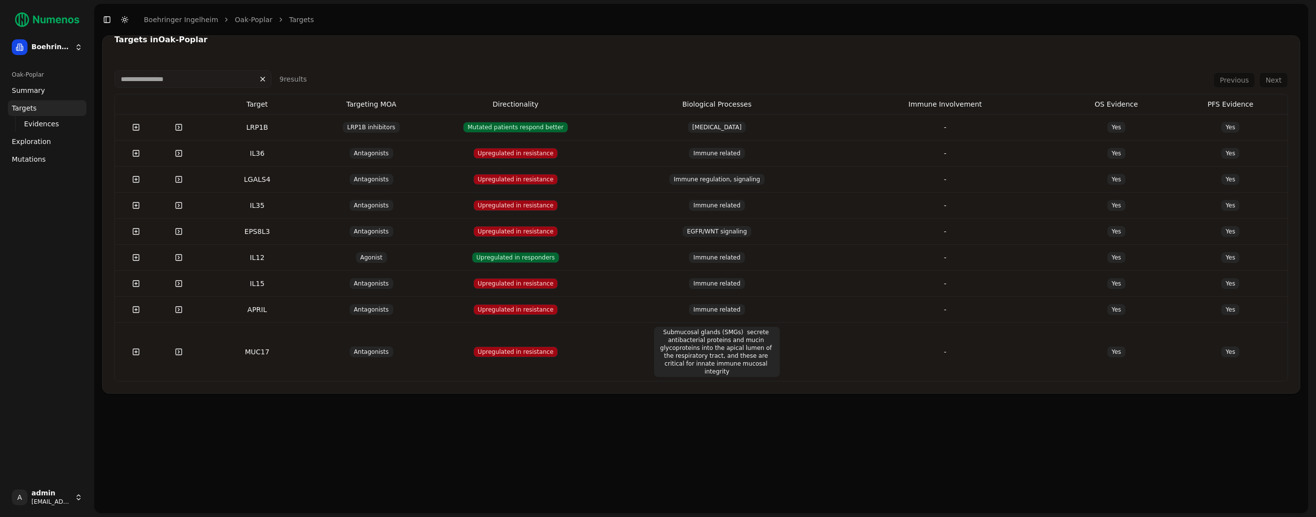
click at [324, 237] on td "Antagonists" at bounding box center [371, 231] width 114 height 26
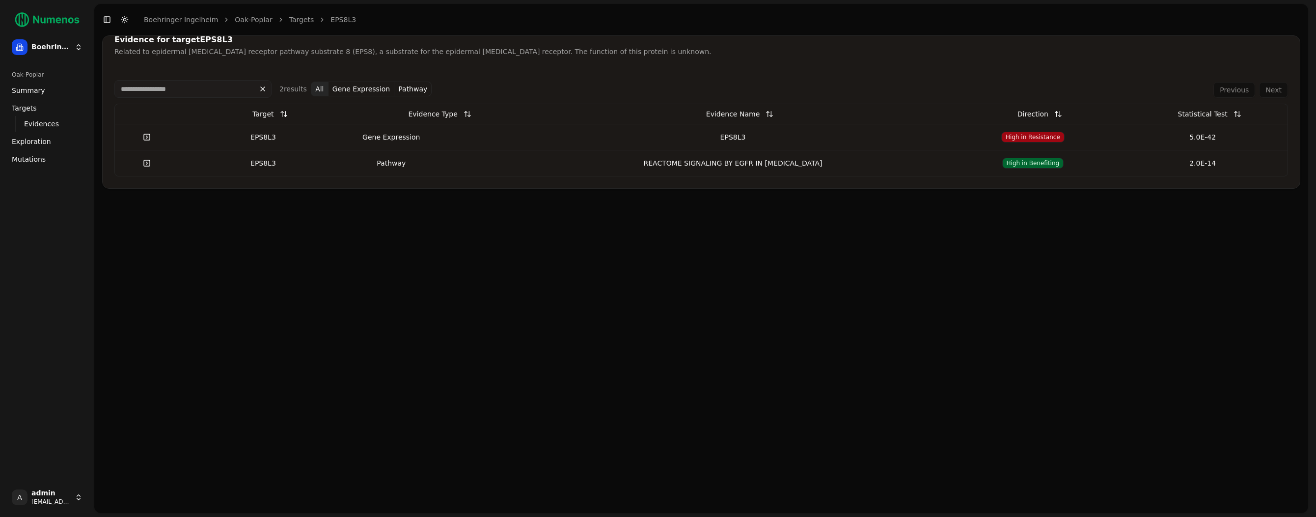
click at [712, 132] on div "EPS8L3" at bounding box center [733, 137] width 422 height 10
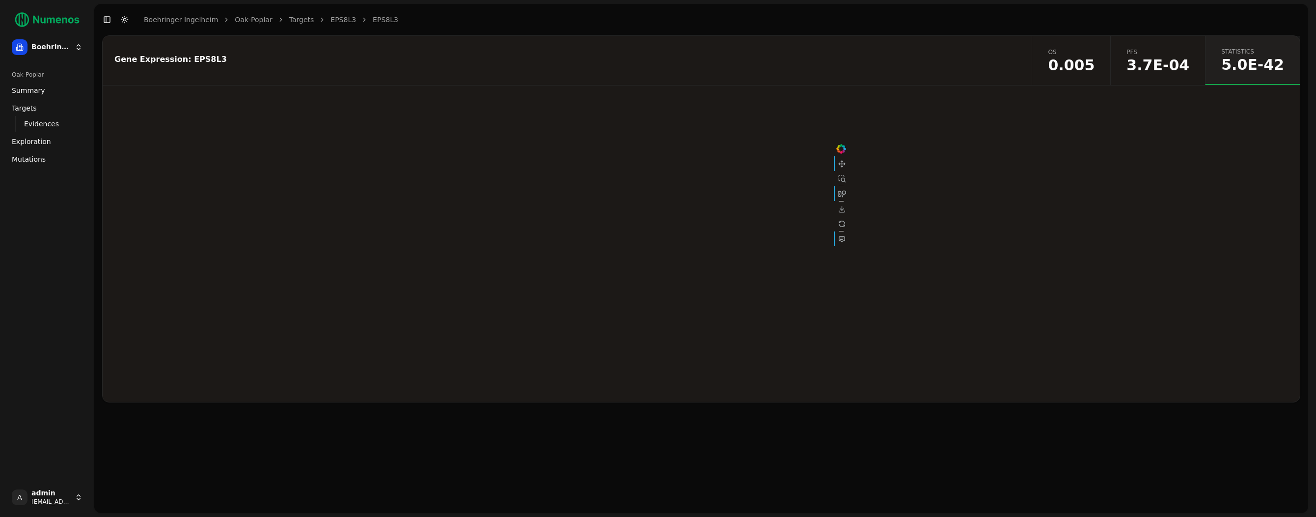
click at [1152, 78] on link "PFS 3.7E-04" at bounding box center [1157, 60] width 95 height 49
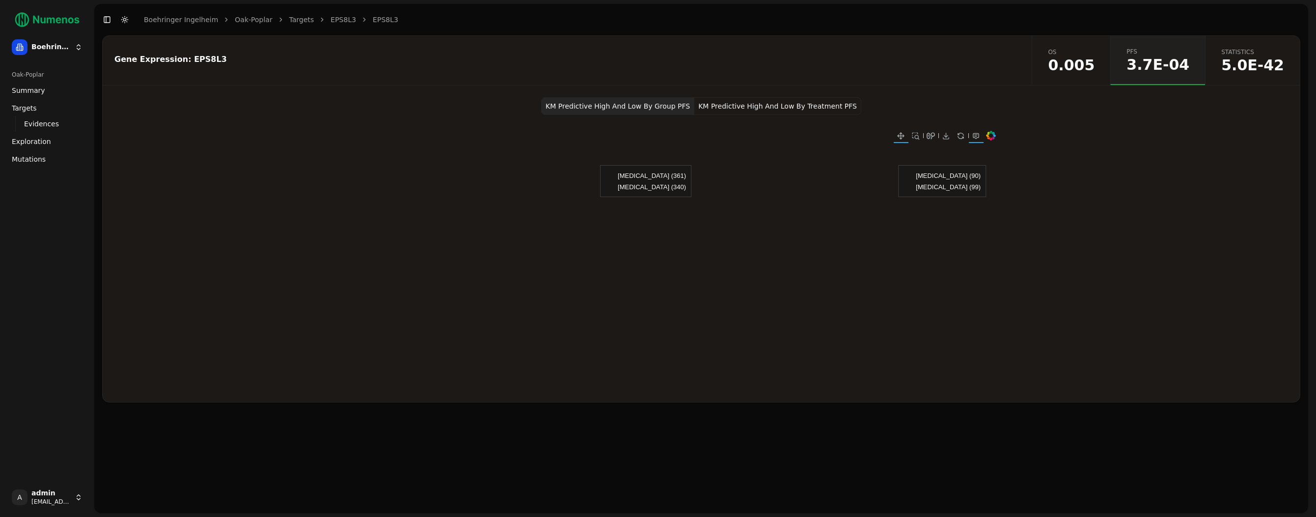
click at [761, 109] on button "KM Predictive High And Low By Treatment PFS" at bounding box center [777, 106] width 167 height 18
drag, startPoint x: 232, startPoint y: 65, endPoint x: 182, endPoint y: 58, distance: 50.1
click at [182, 58] on div "Gene Expression: EPS8L3" at bounding box center [566, 60] width 926 height 49
copy div "EPS8L3"
